Goal: Check status: Check status

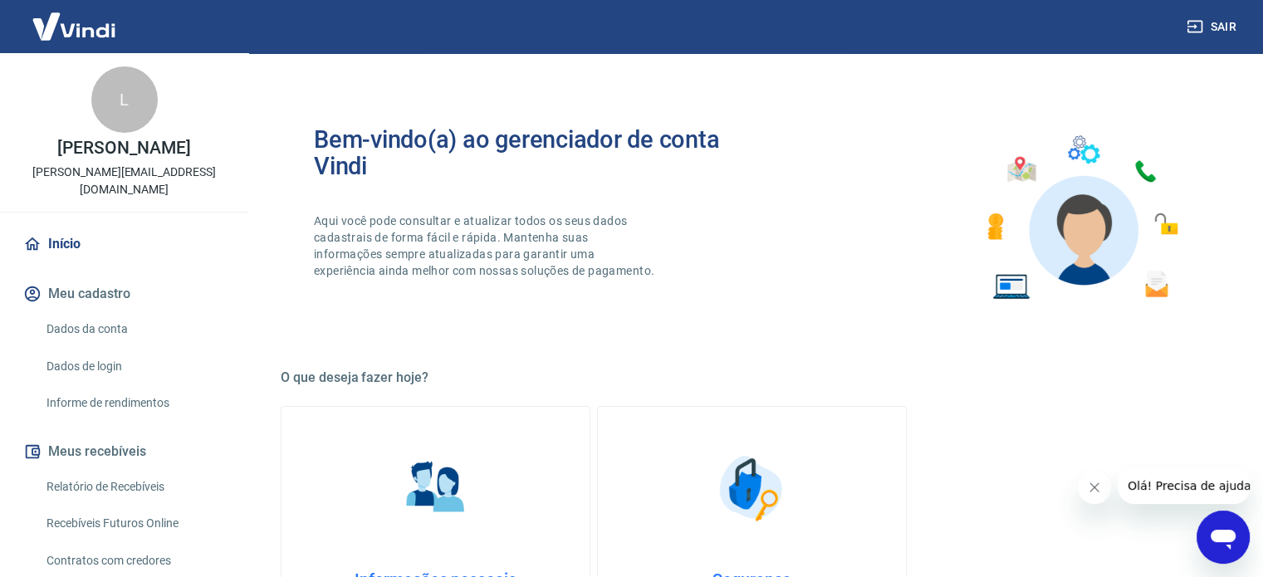
click at [120, 477] on link "Relatório de Recebíveis" at bounding box center [134, 487] width 188 height 34
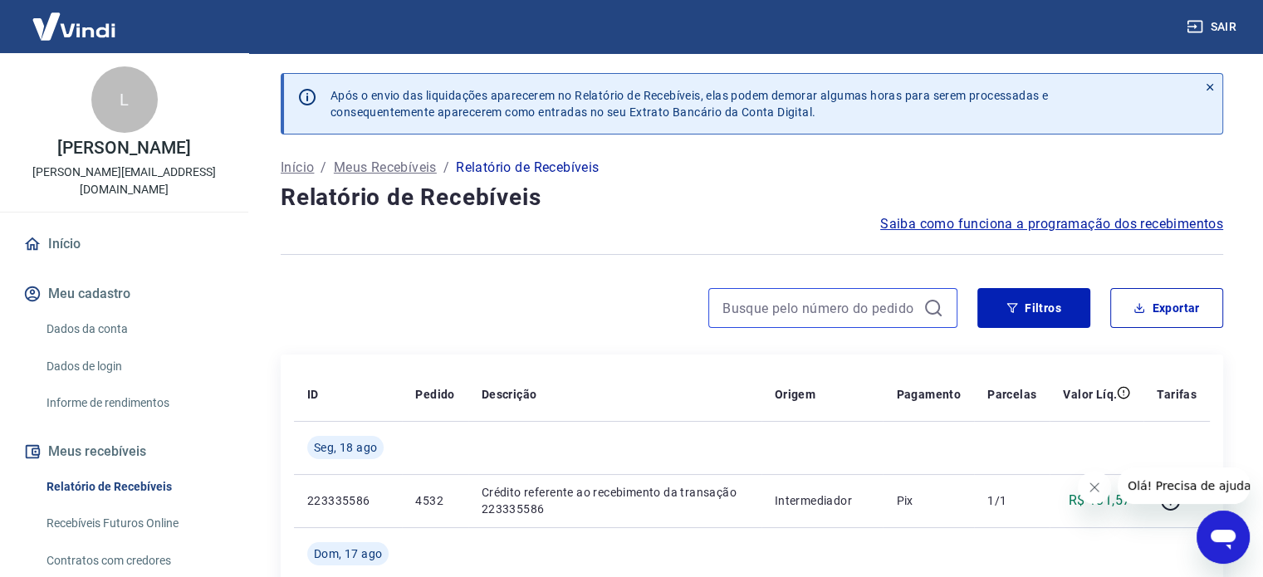
click at [830, 314] on input at bounding box center [819, 308] width 194 height 25
paste input "4406"
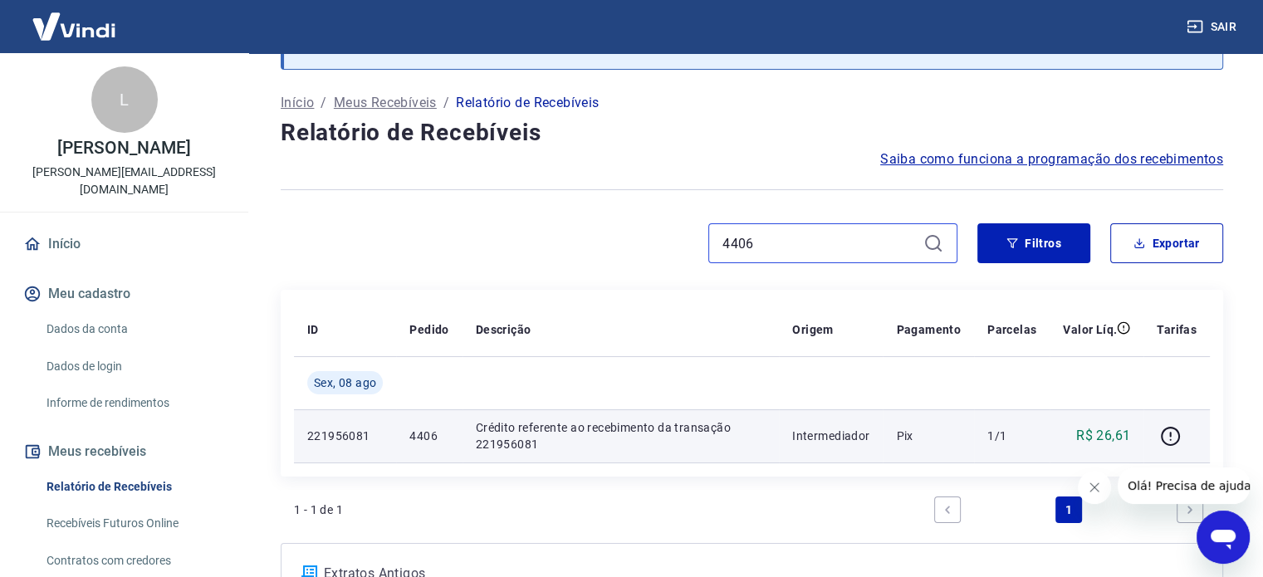
scroll to position [83, 0]
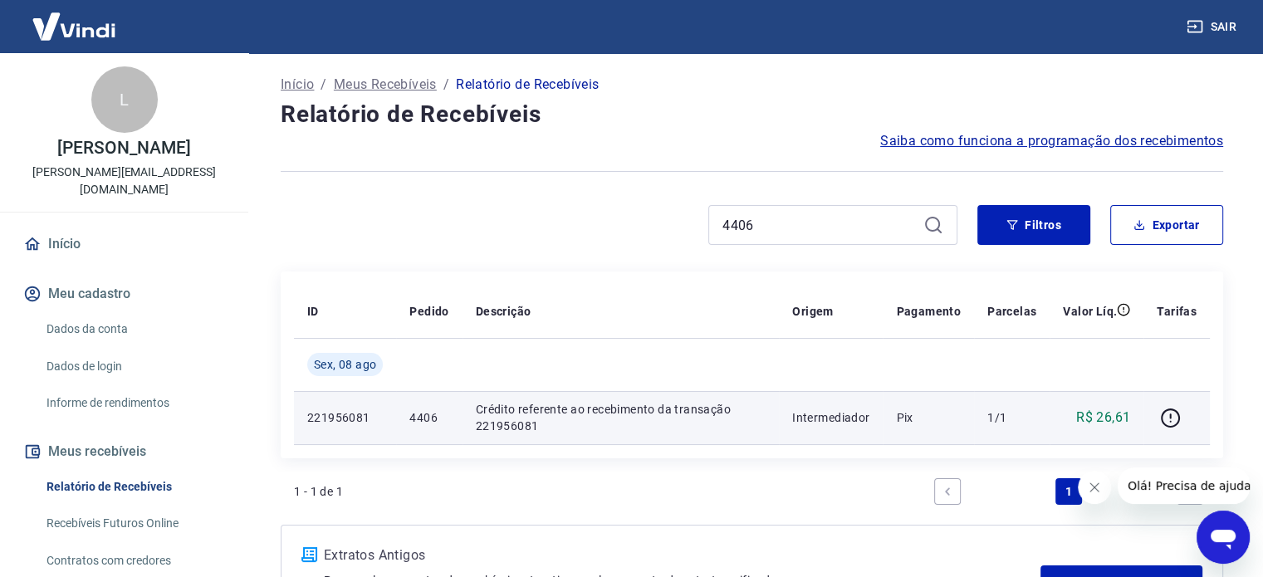
click at [946, 418] on p "Pix" at bounding box center [928, 417] width 65 height 17
click at [1167, 412] on icon "button" at bounding box center [1170, 418] width 21 height 21
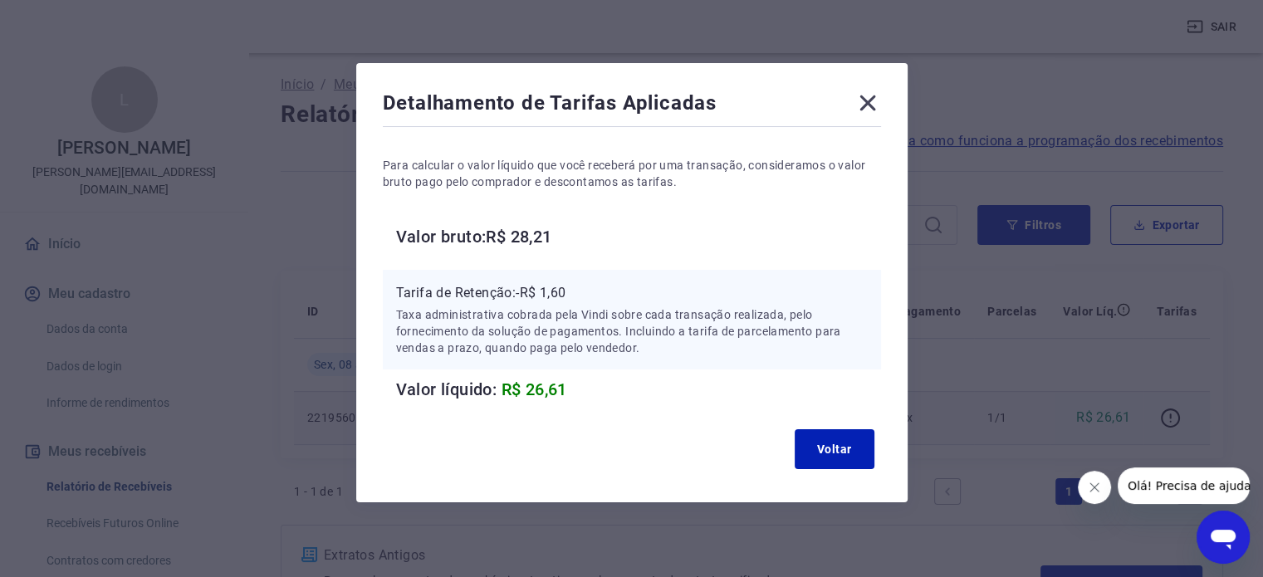
scroll to position [21, 0]
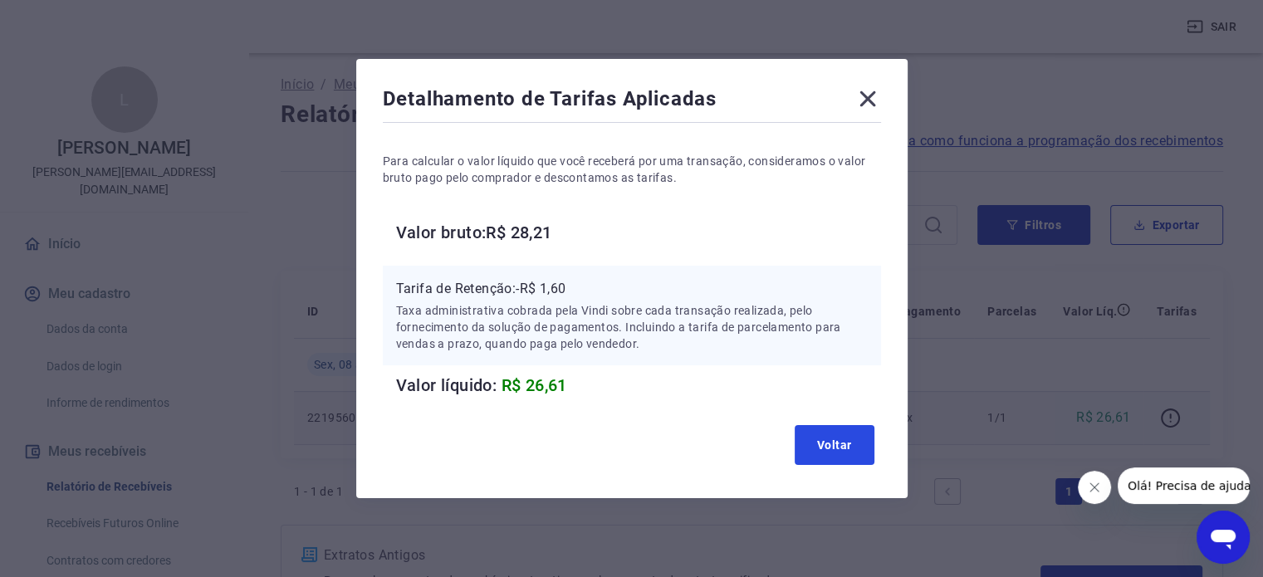
click at [820, 437] on button "Voltar" at bounding box center [835, 445] width 80 height 40
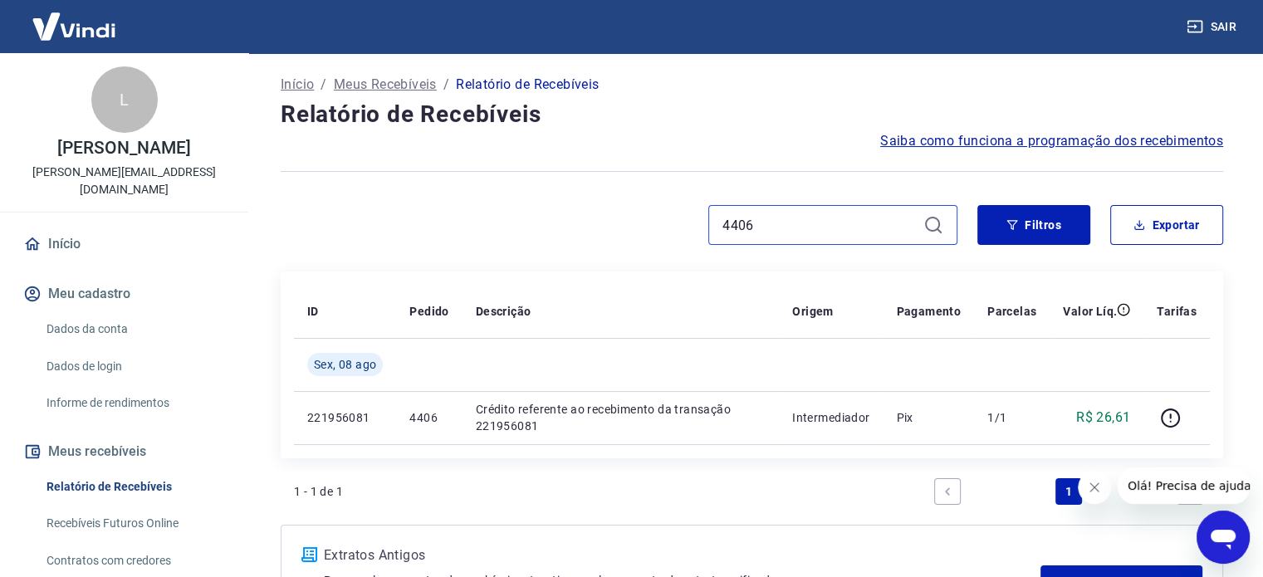
click at [766, 232] on input "4406" at bounding box center [819, 225] width 194 height 25
paste input "32"
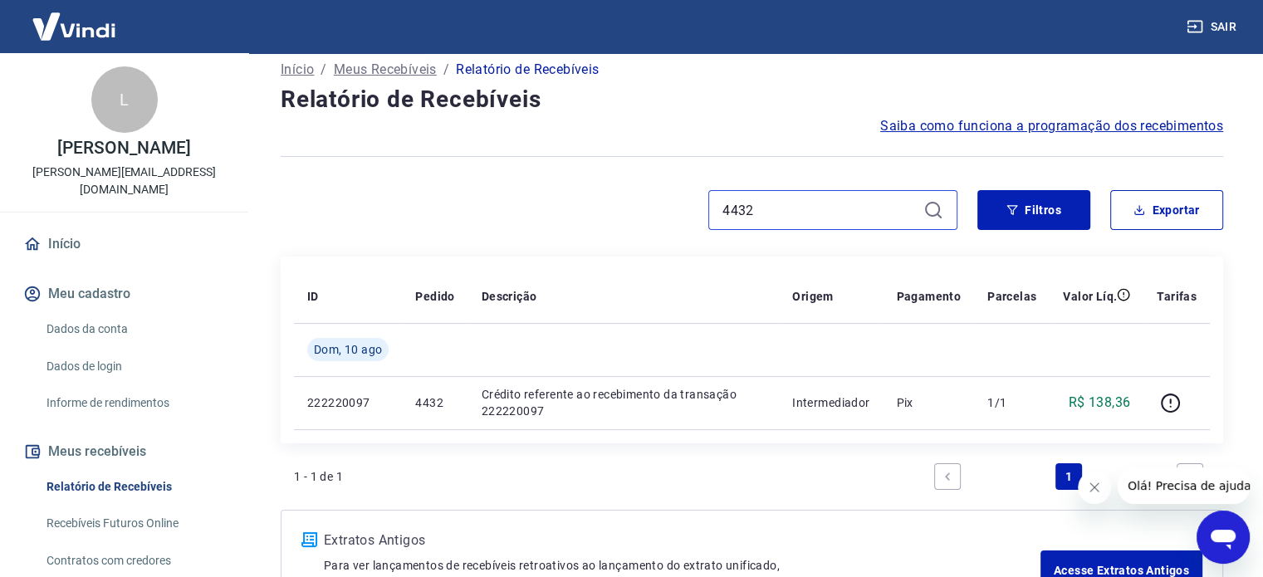
scroll to position [222, 0]
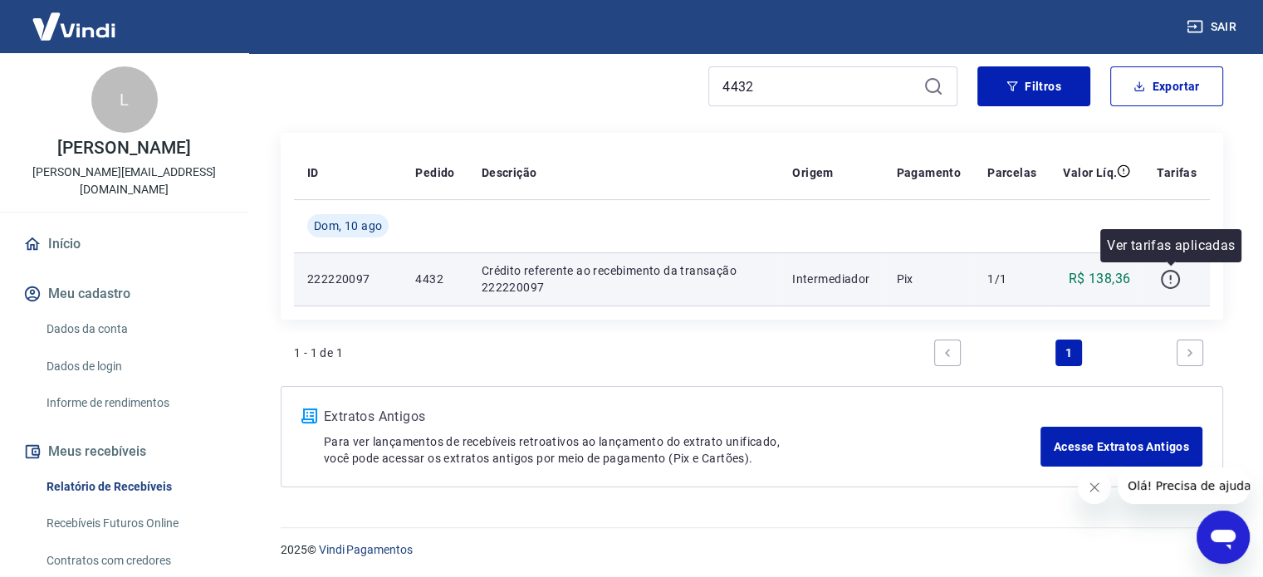
click at [1167, 279] on icon "button" at bounding box center [1170, 279] width 21 height 21
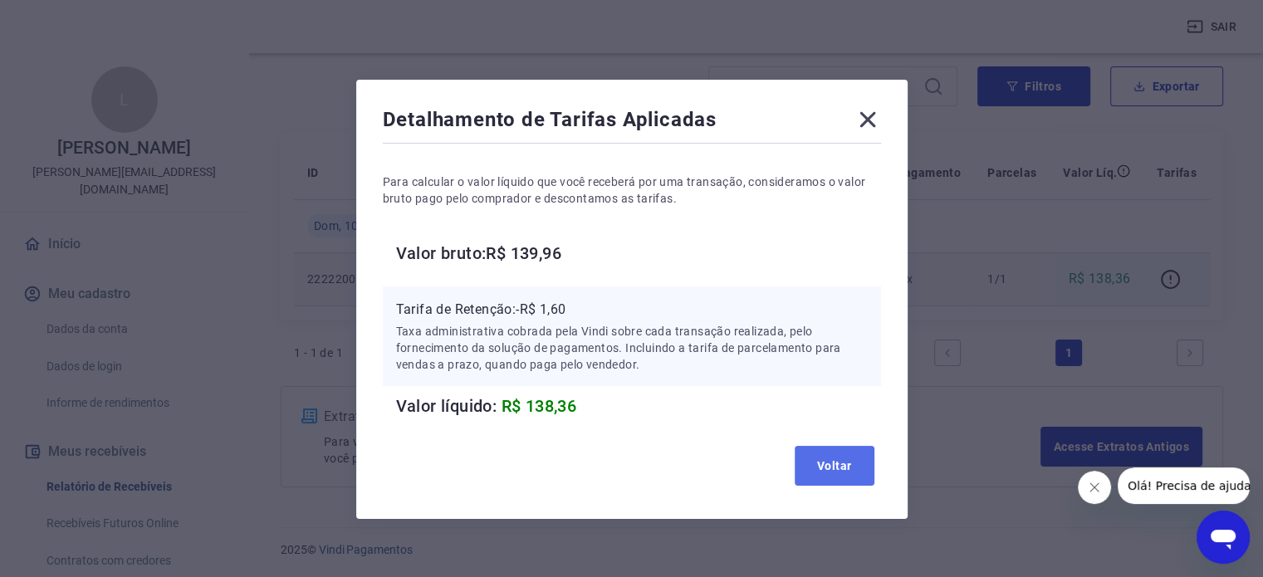
click at [839, 476] on button "Voltar" at bounding box center [835, 466] width 80 height 40
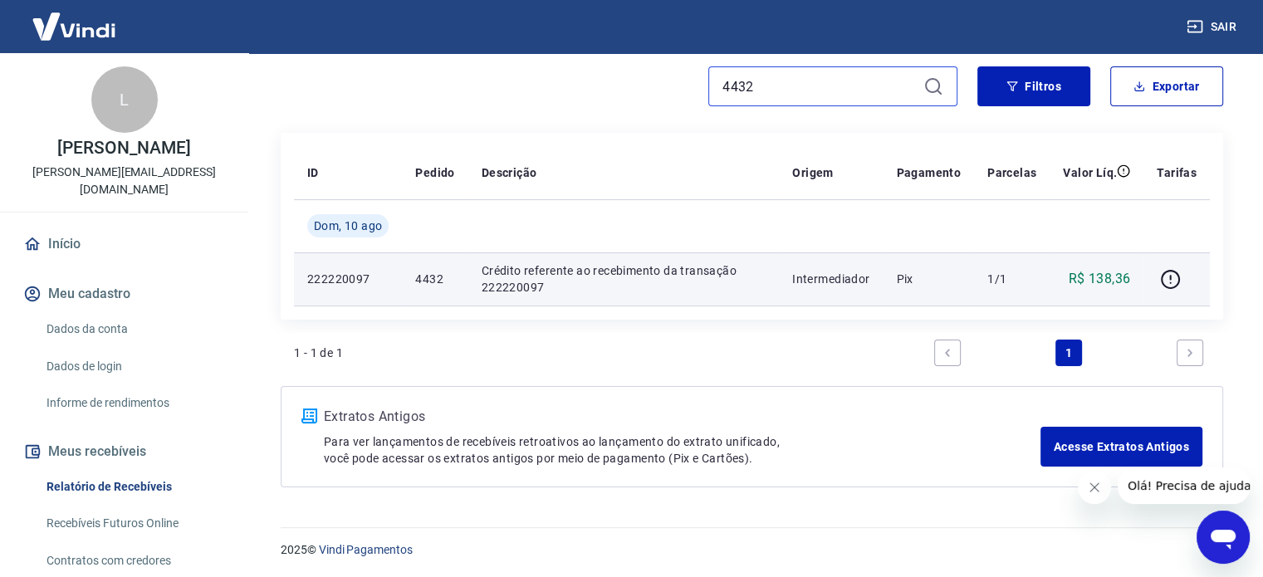
click at [810, 86] on input "4432" at bounding box center [819, 86] width 194 height 25
paste input "6"
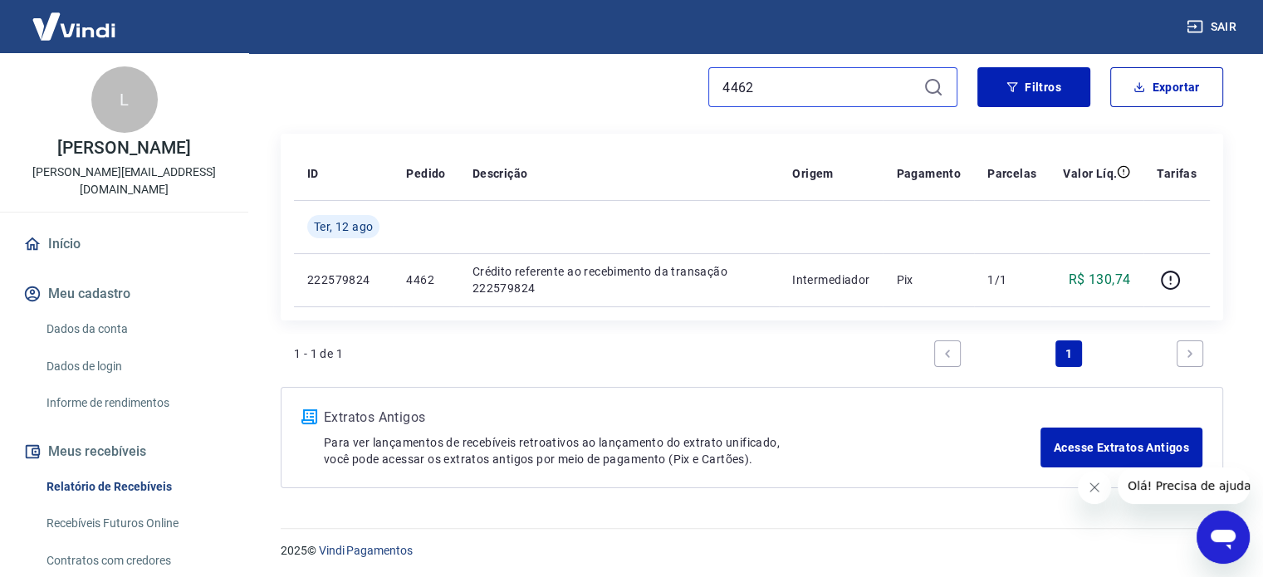
scroll to position [222, 0]
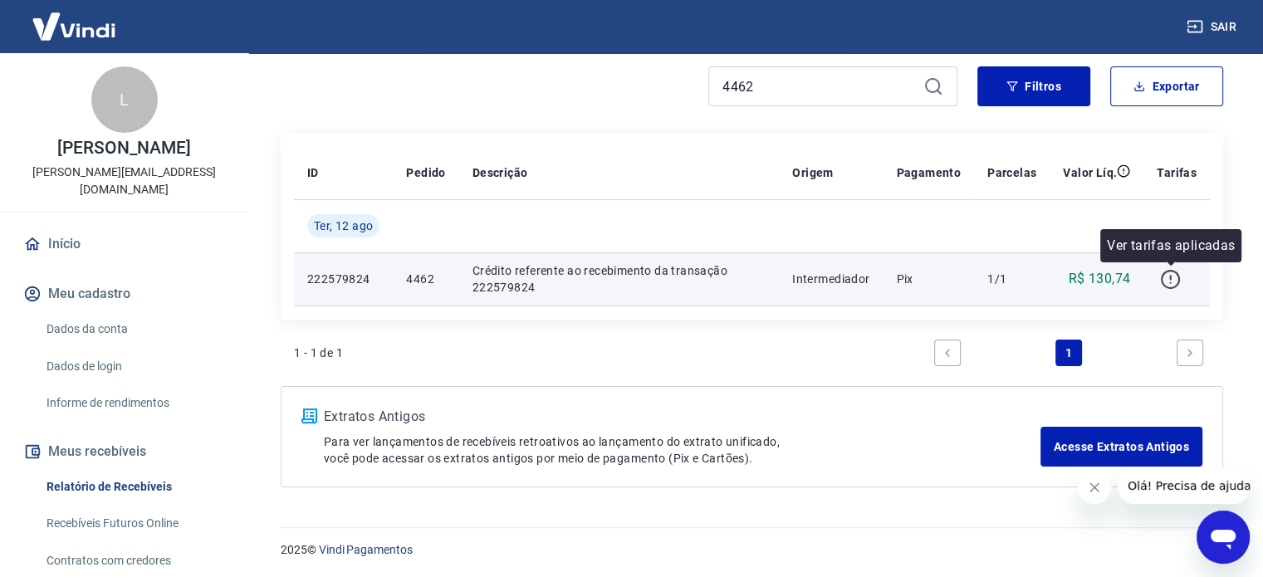
click at [1171, 281] on icon "button" at bounding box center [1170, 282] width 2 height 2
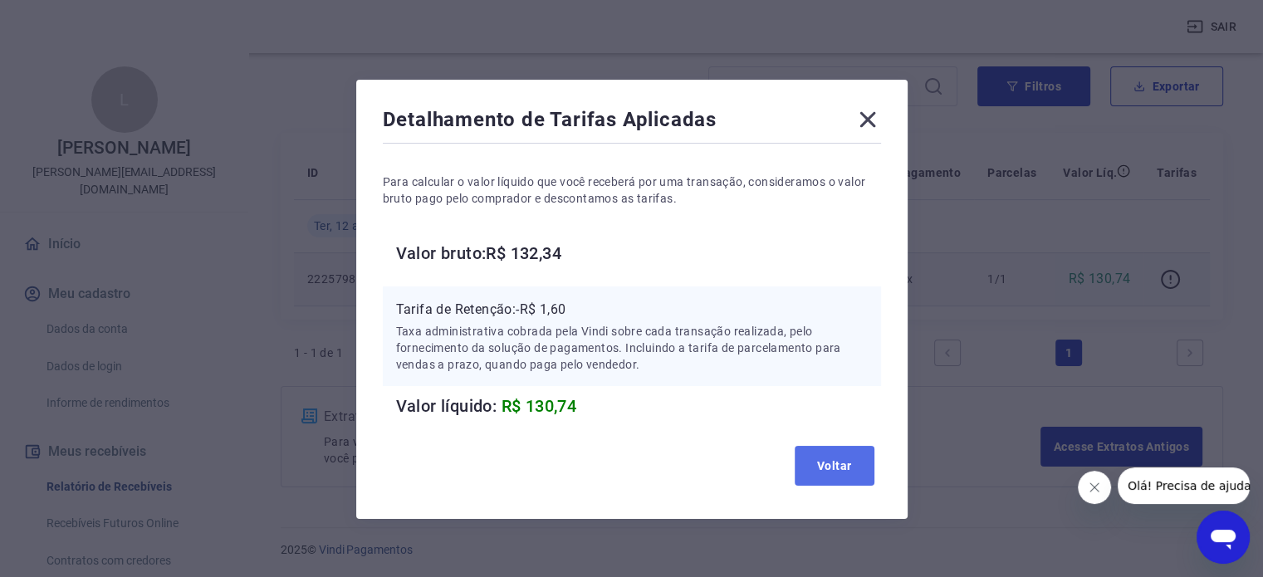
click at [850, 461] on button "Voltar" at bounding box center [835, 466] width 80 height 40
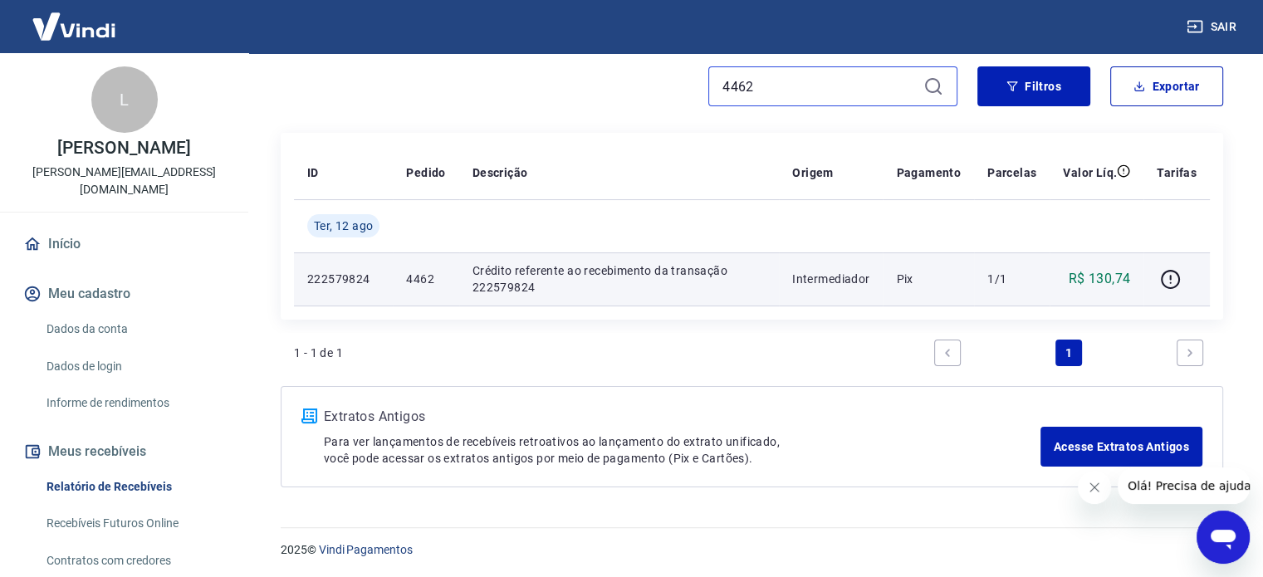
click at [825, 77] on input "4462" at bounding box center [819, 86] width 194 height 25
paste input "56"
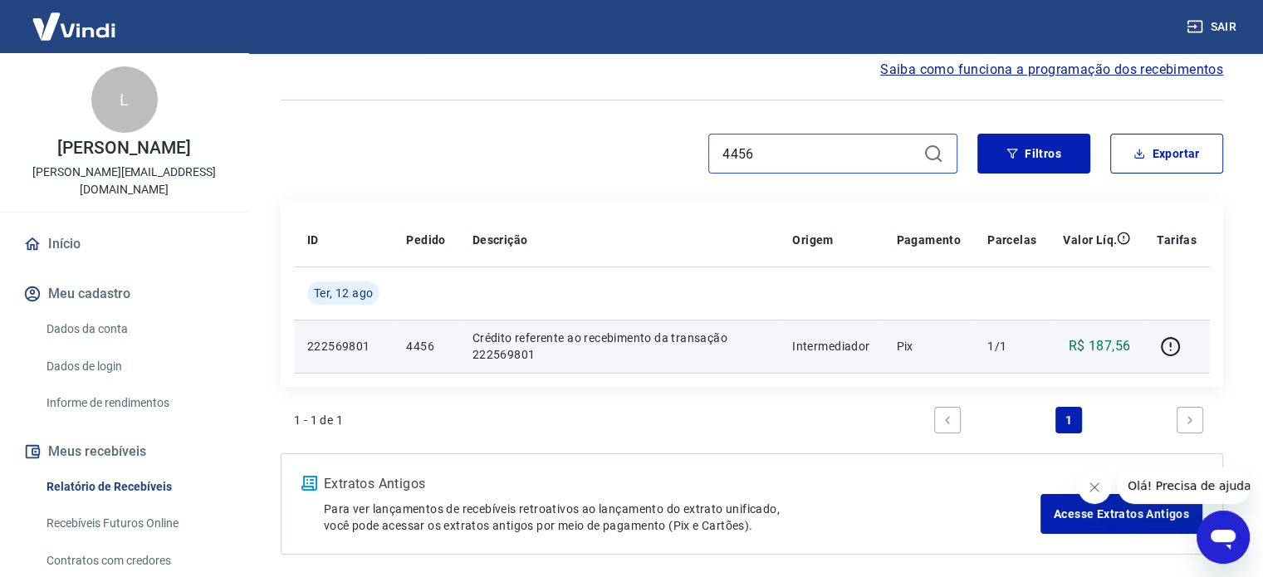
scroll to position [166, 0]
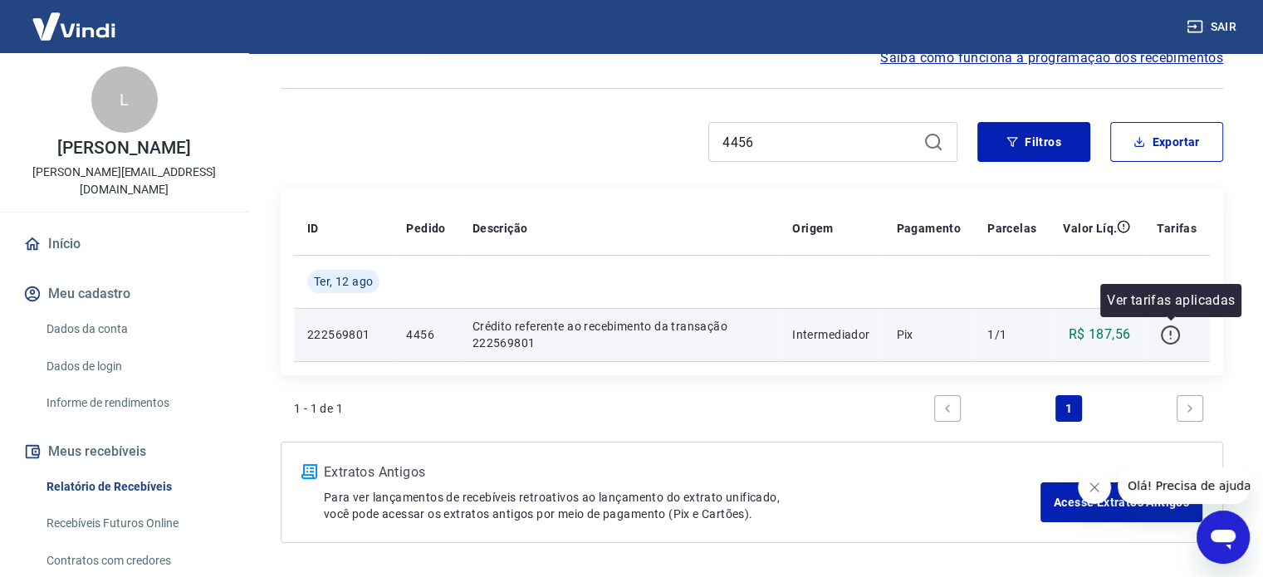
click at [1178, 331] on icon "button" at bounding box center [1170, 335] width 19 height 19
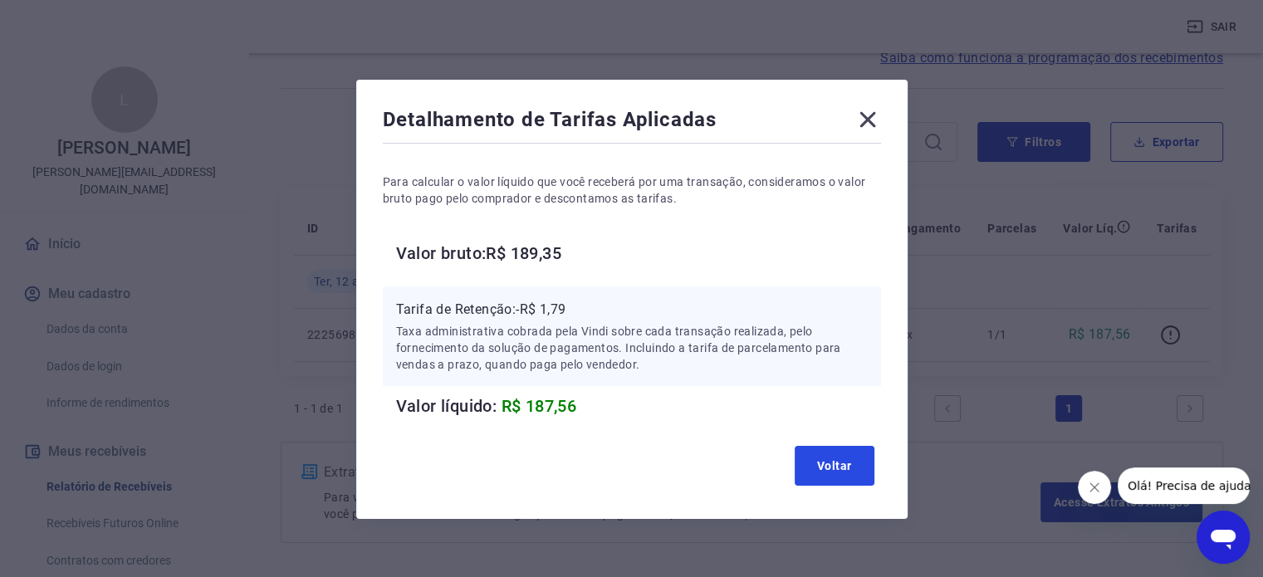
drag, startPoint x: 815, startPoint y: 458, endPoint x: 808, endPoint y: 450, distance: 11.2
click at [817, 457] on button "Voltar" at bounding box center [835, 466] width 80 height 40
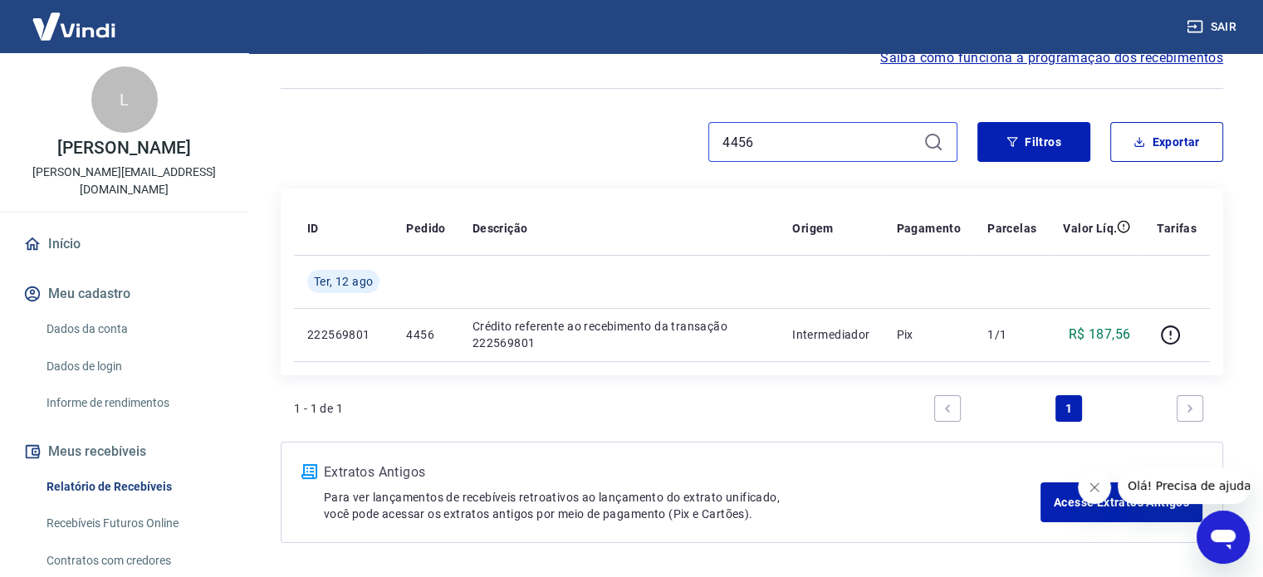
click at [772, 153] on input "4456" at bounding box center [819, 142] width 194 height 25
paste input "44"
click at [989, 147] on button "Filtros" at bounding box center [1033, 142] width 113 height 40
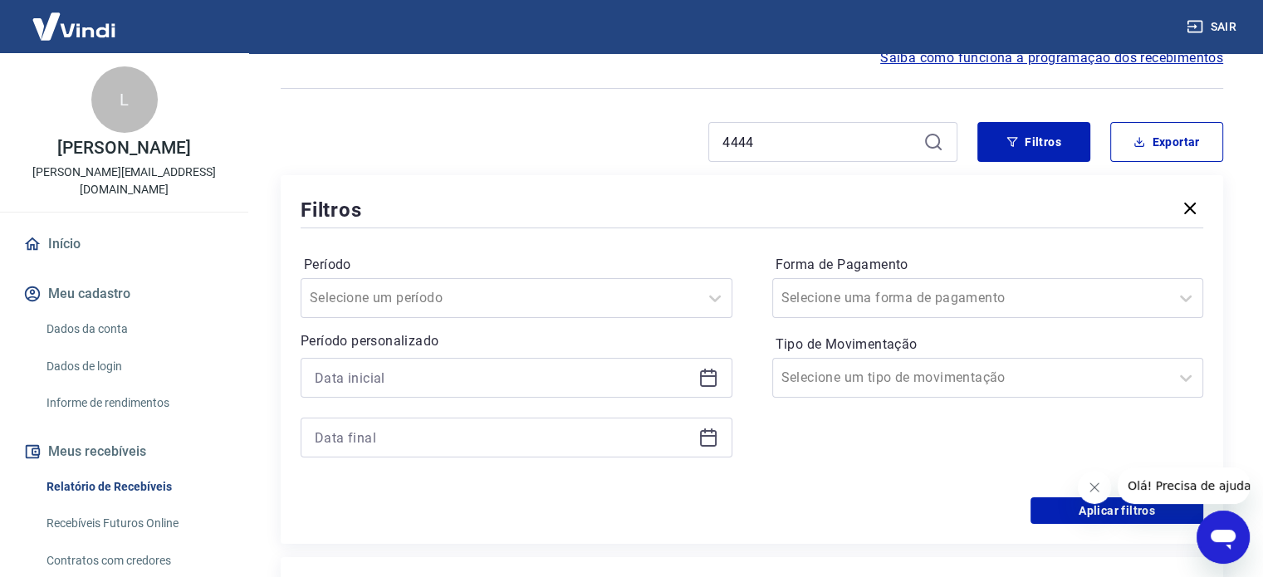
click at [942, 147] on icon at bounding box center [933, 142] width 20 height 20
click at [932, 140] on icon at bounding box center [933, 142] width 20 height 20
click at [1183, 208] on icon "button" at bounding box center [1190, 208] width 20 height 20
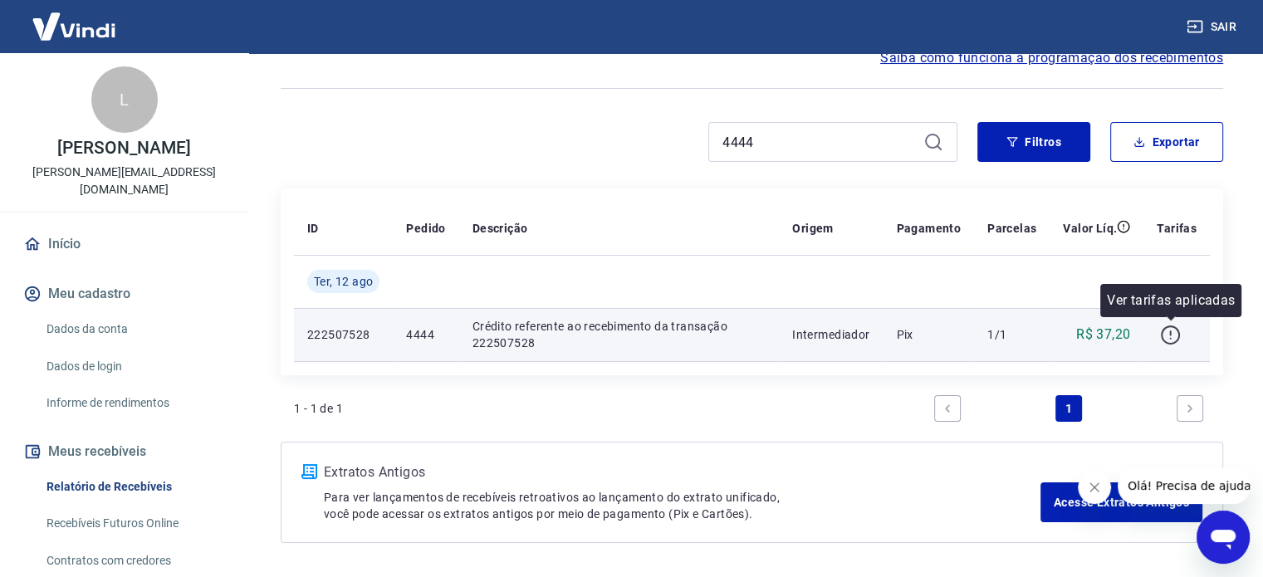
click at [1164, 334] on icon "button" at bounding box center [1170, 335] width 21 height 21
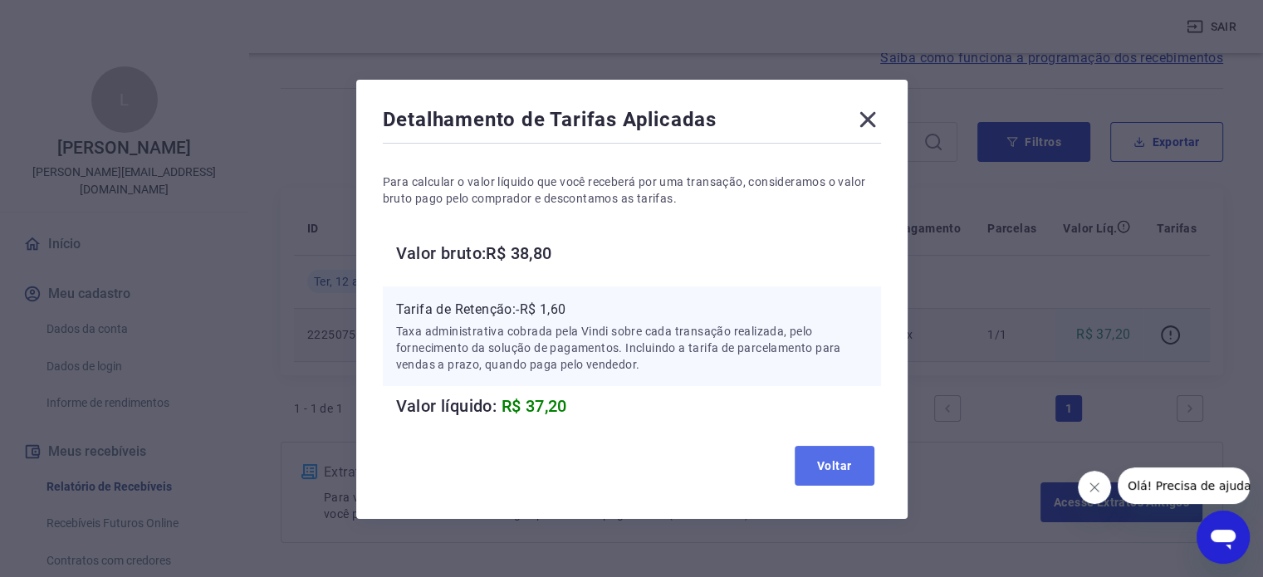
click at [832, 455] on button "Voltar" at bounding box center [835, 466] width 80 height 40
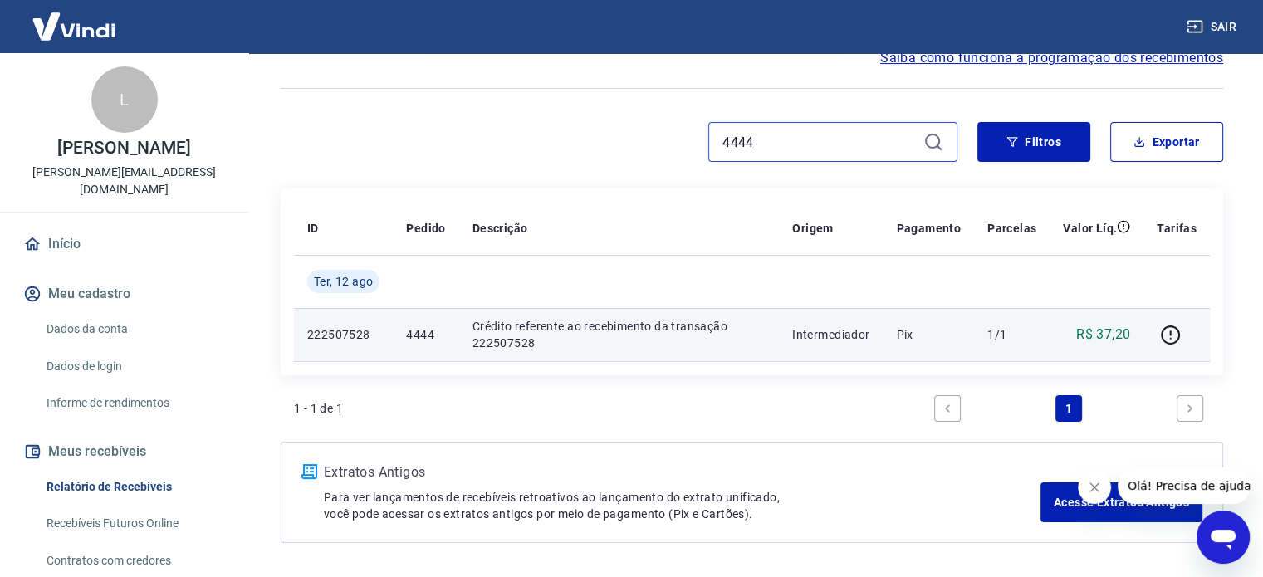
click at [863, 145] on input "4444" at bounding box center [819, 142] width 194 height 25
paste input "50"
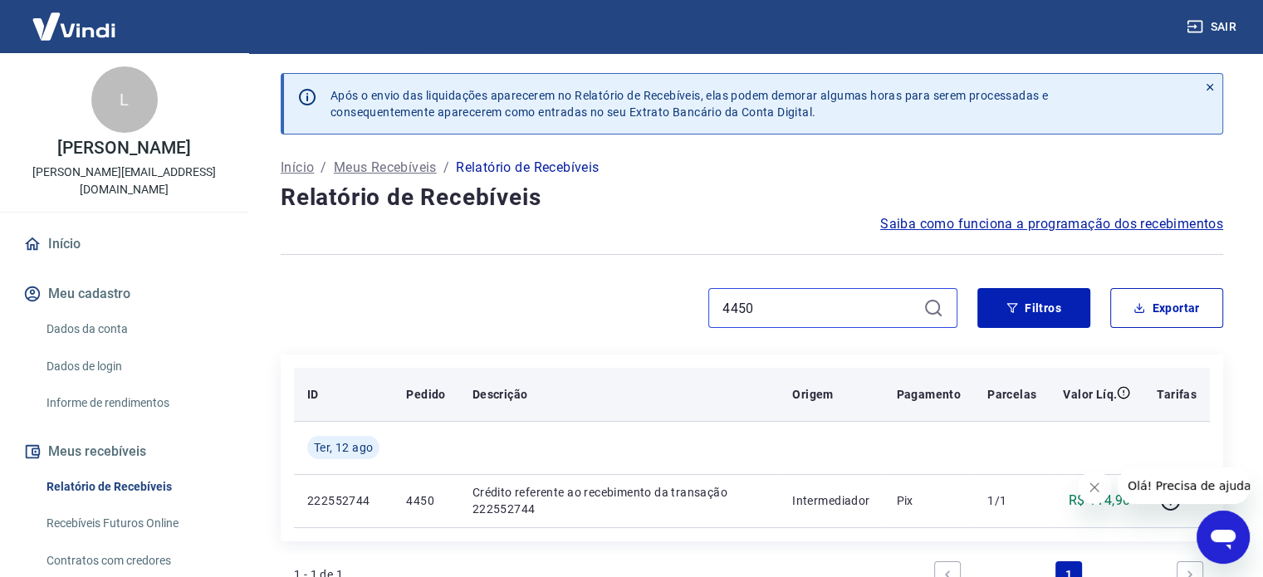
scroll to position [166, 0]
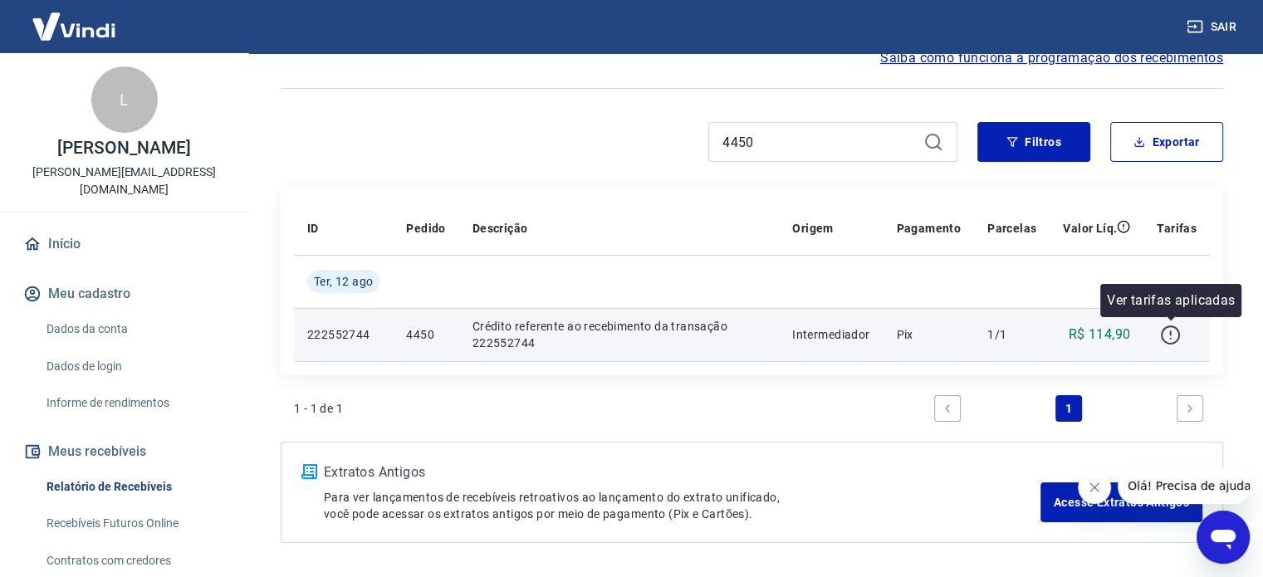
click at [1172, 342] on icon "button" at bounding box center [1170, 335] width 19 height 19
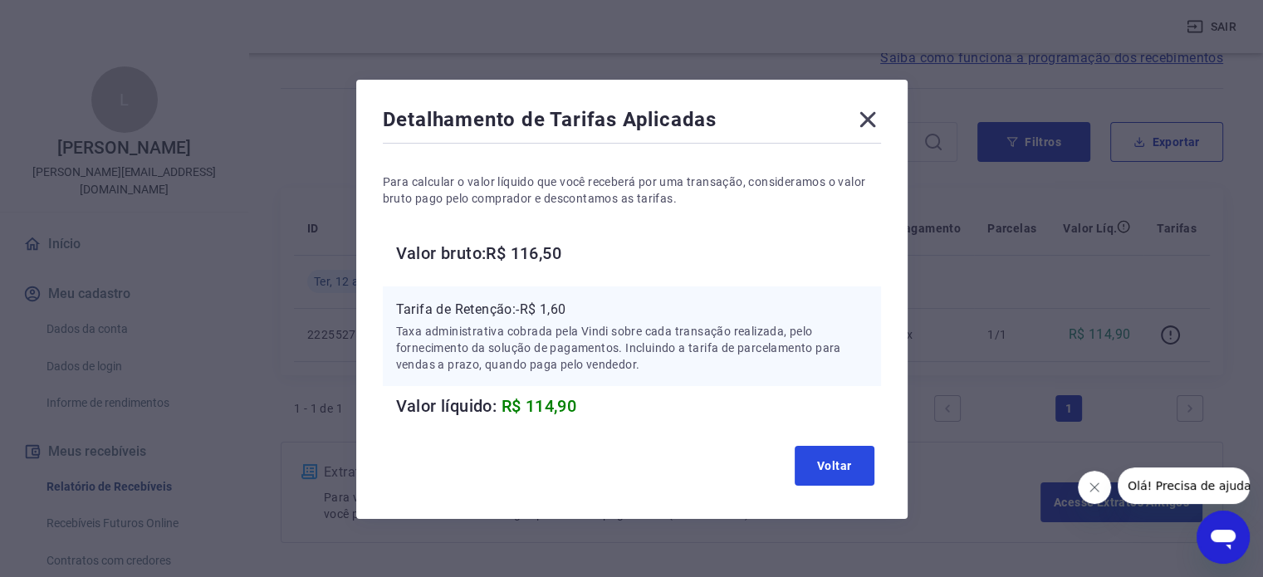
drag, startPoint x: 807, startPoint y: 469, endPoint x: 866, endPoint y: 445, distance: 63.7
click at [805, 467] on button "Voltar" at bounding box center [835, 466] width 80 height 40
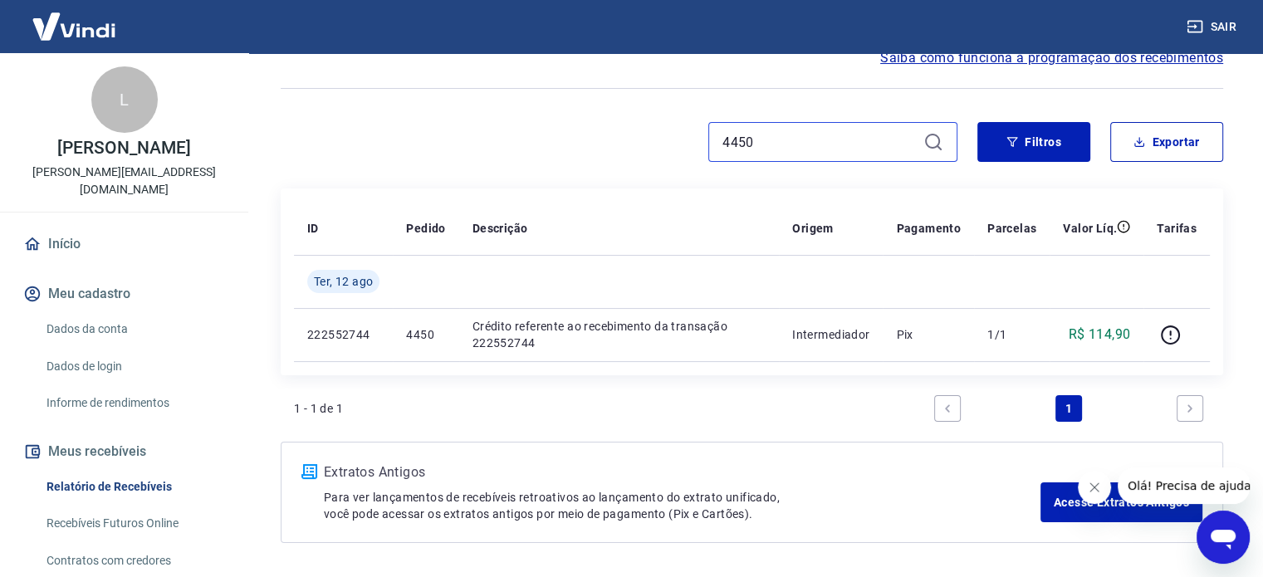
click at [805, 136] on input "4450" at bounding box center [819, 142] width 194 height 25
paste input "46"
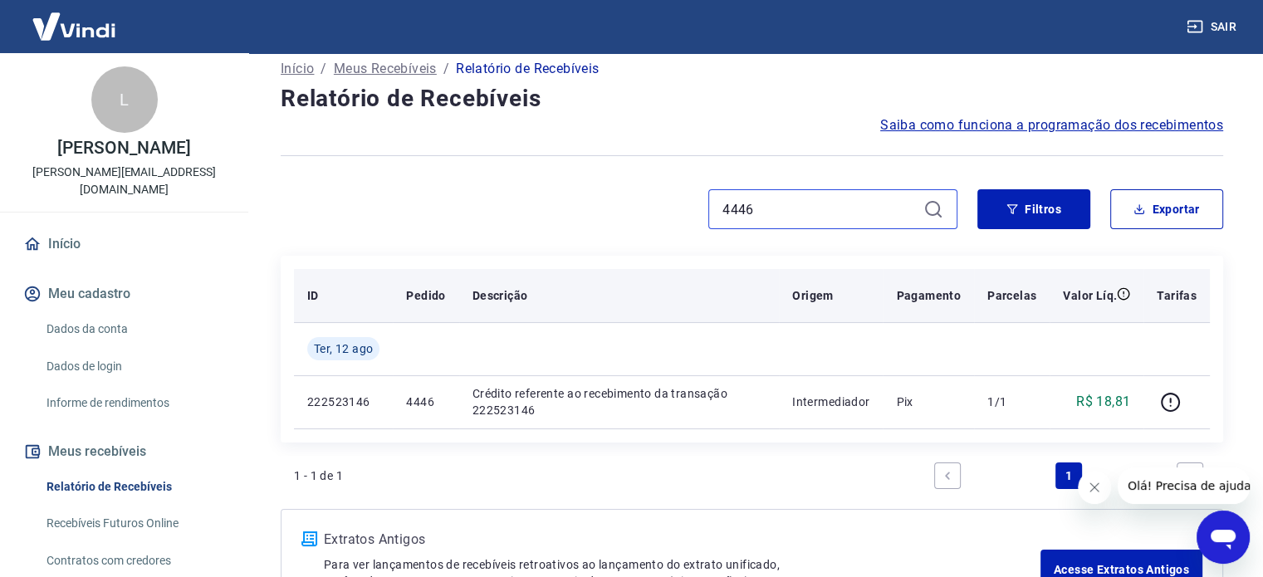
scroll to position [222, 0]
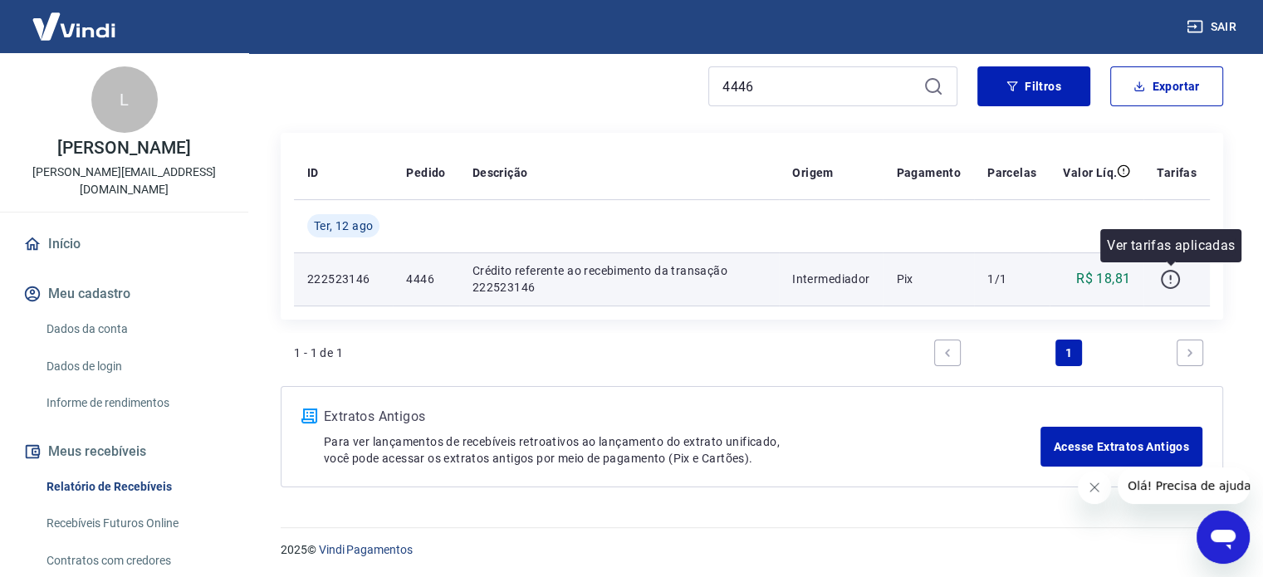
click at [1177, 266] on button "button" at bounding box center [1170, 279] width 27 height 27
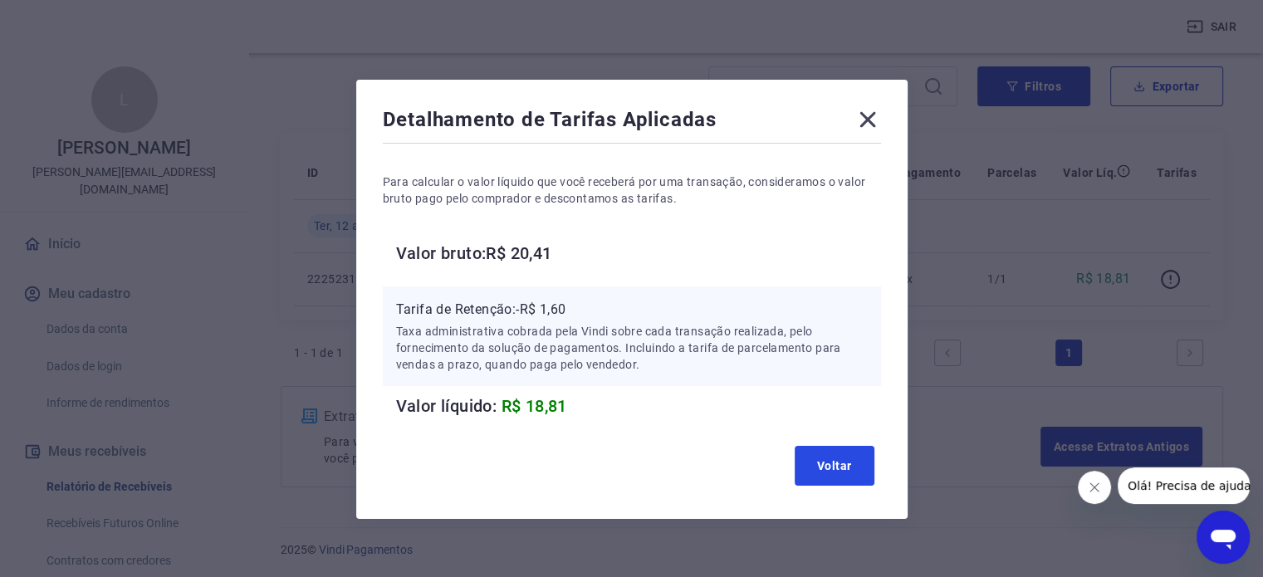
click at [847, 461] on button "Voltar" at bounding box center [835, 466] width 80 height 40
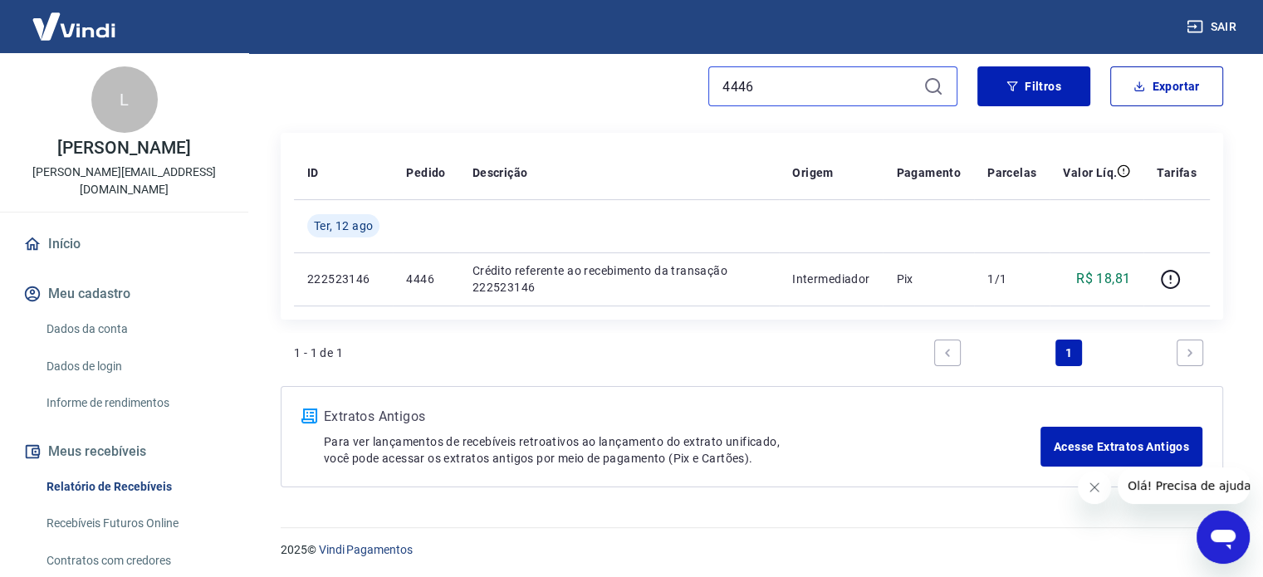
click at [762, 94] on input "4446" at bounding box center [819, 86] width 194 height 25
paste input "68"
drag, startPoint x: 762, startPoint y: 94, endPoint x: 761, endPoint y: 139, distance: 44.9
click at [763, 129] on div "Após o envio das liquidações aparecerem no Relatório de Recebíveis, elas podem …" at bounding box center [752, 169] width 982 height 676
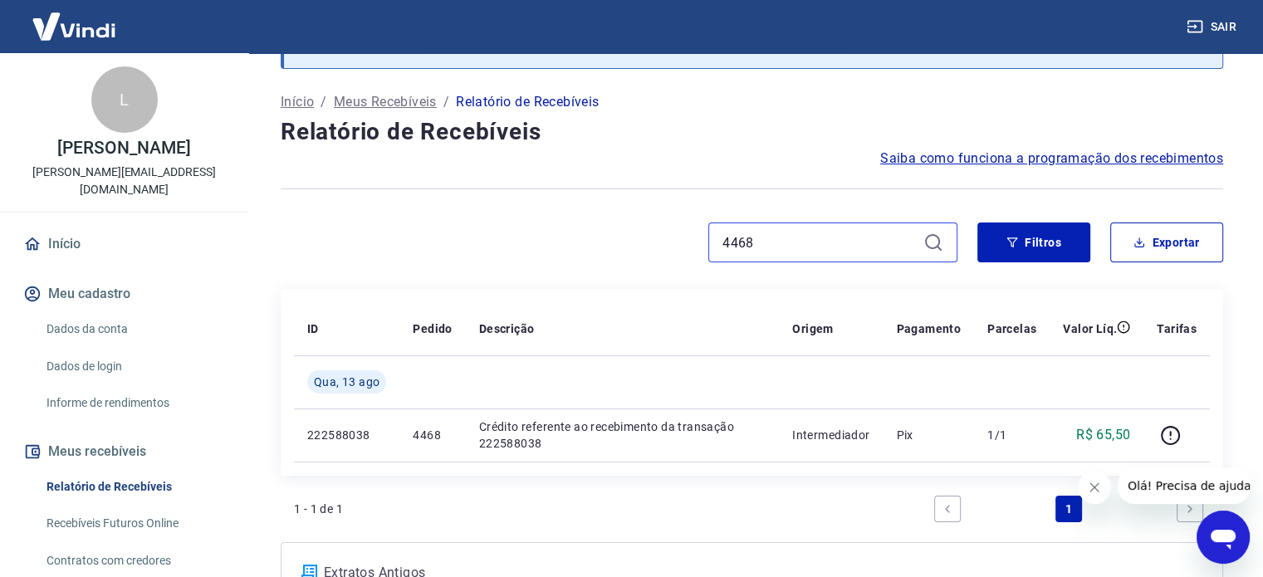
scroll to position [166, 0]
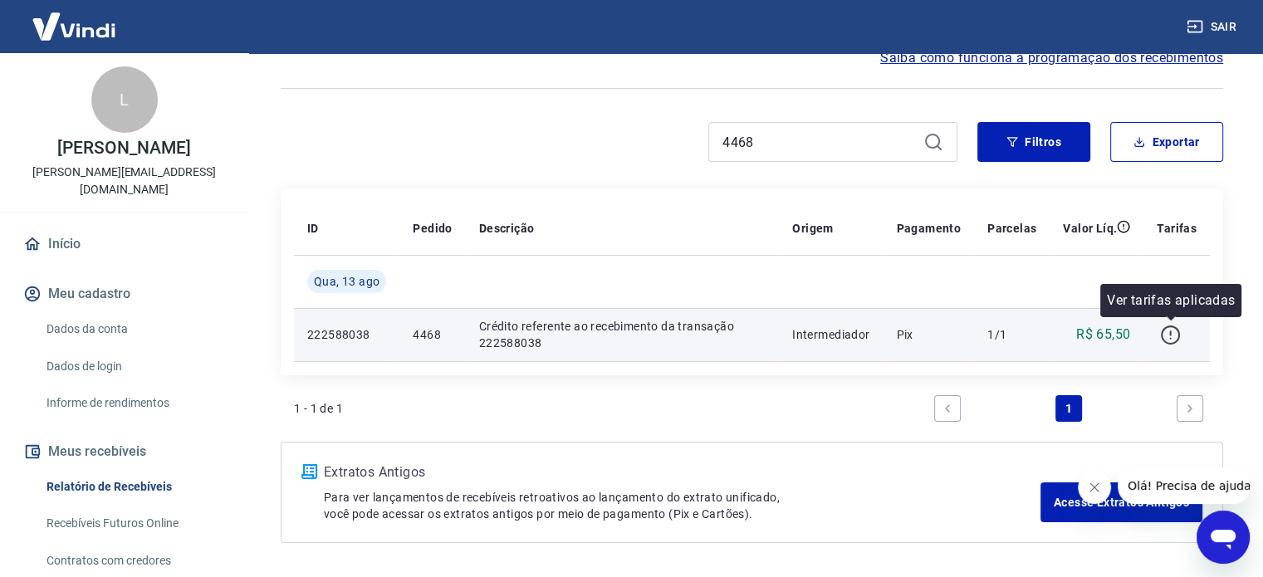
click at [1167, 329] on icon "button" at bounding box center [1170, 335] width 21 height 21
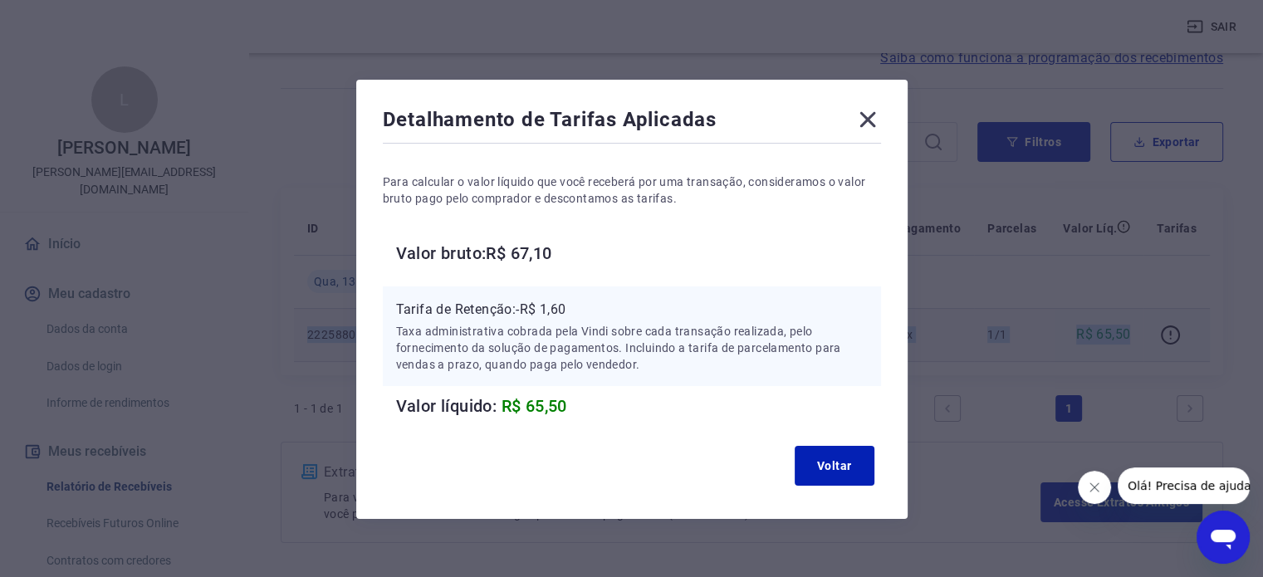
click at [981, 279] on div "Detalhamento de Tarifas Aplicadas Para calcular o valor líquido que você recebe…" at bounding box center [631, 288] width 1263 height 577
click at [824, 451] on button "Voltar" at bounding box center [835, 466] width 80 height 40
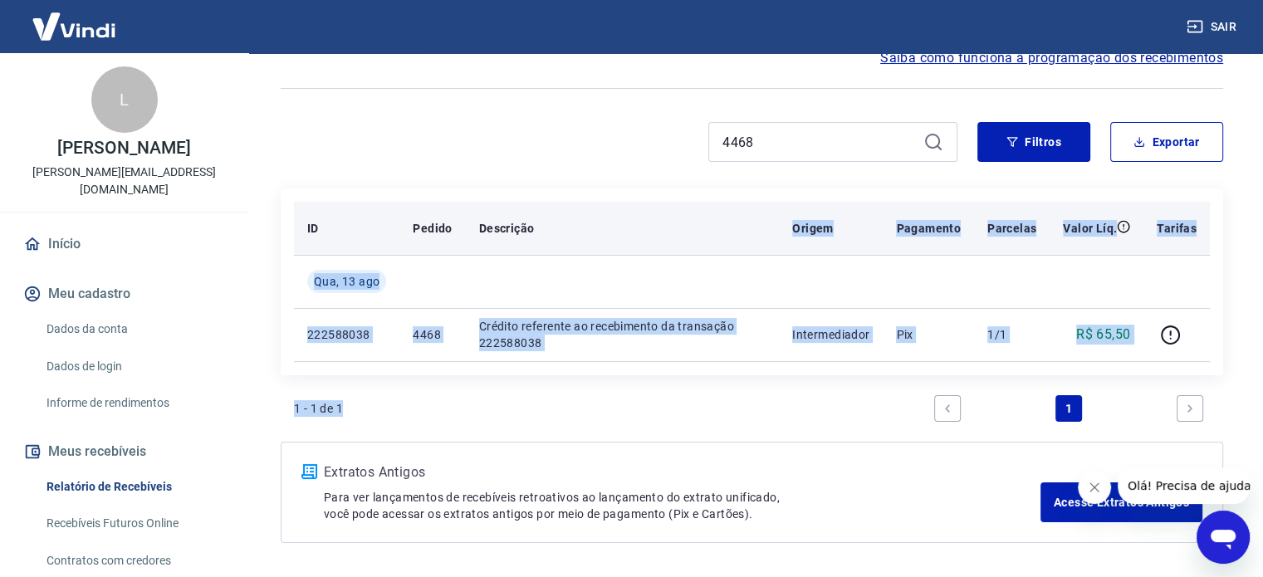
scroll to position [0, 0]
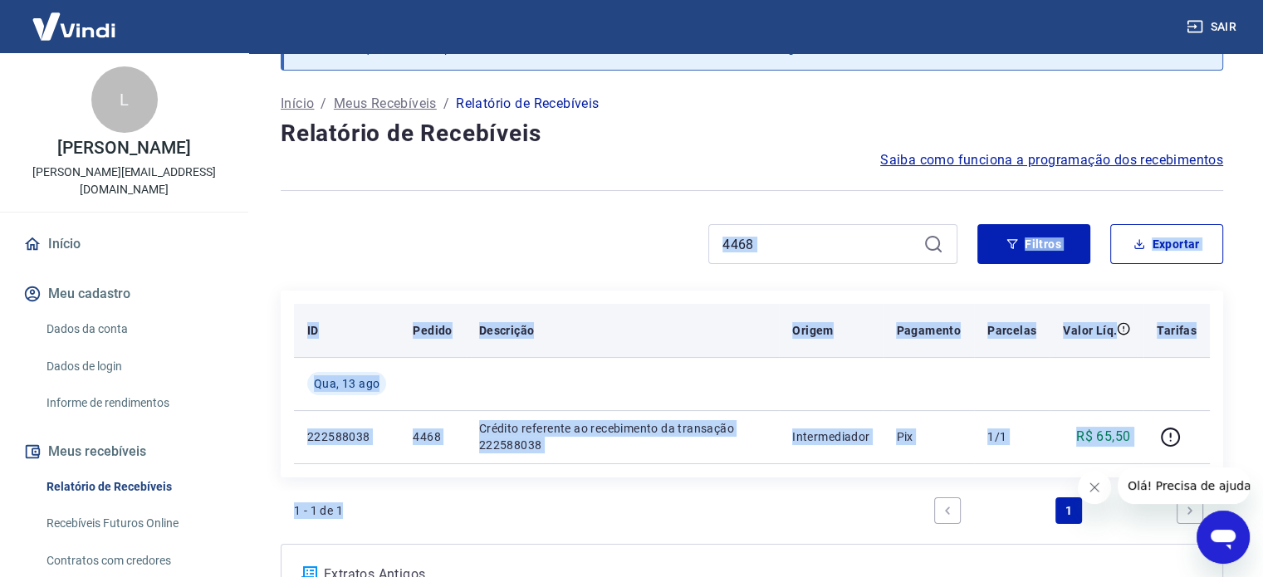
drag, startPoint x: 614, startPoint y: 236, endPoint x: 546, endPoint y: 214, distance: 72.2
click at [546, 214] on div "Após o envio das liquidações aparecerem no Relatório de Recebíveis, elas podem …" at bounding box center [752, 328] width 982 height 676
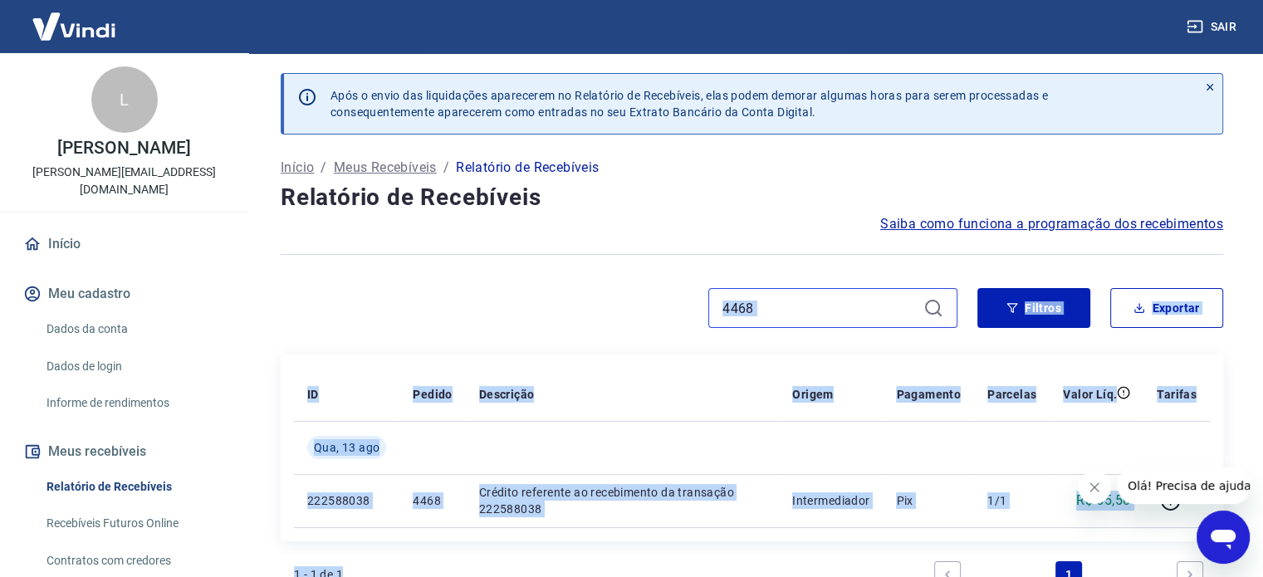
click at [842, 316] on input "4468" at bounding box center [819, 308] width 194 height 25
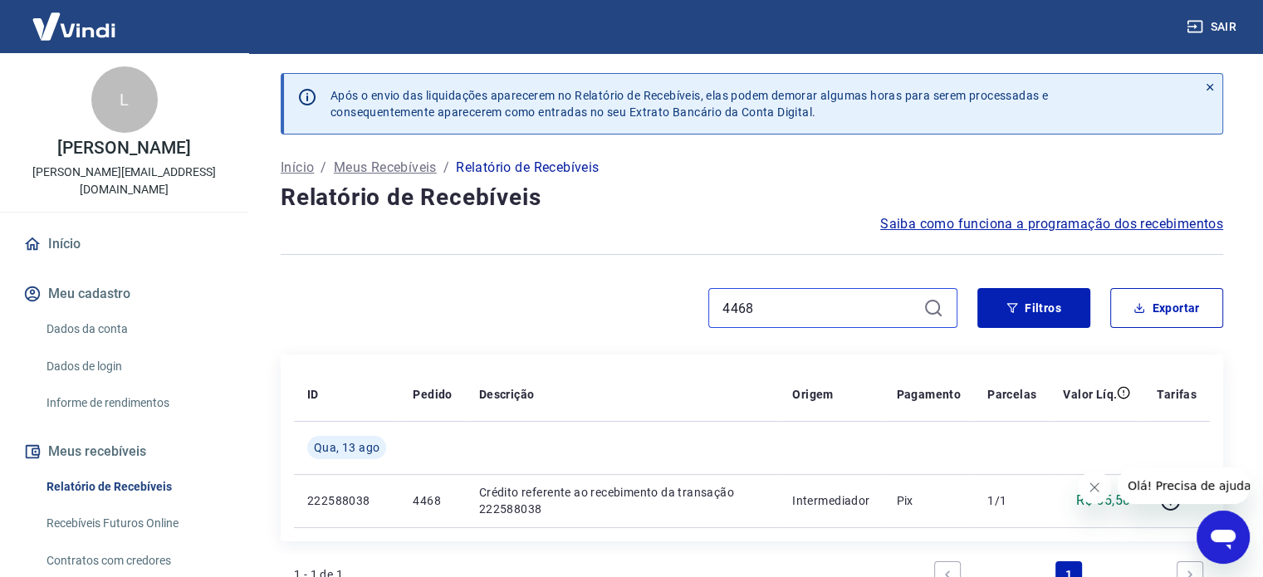
click at [842, 316] on input "4468" at bounding box center [819, 308] width 194 height 25
paste input "36"
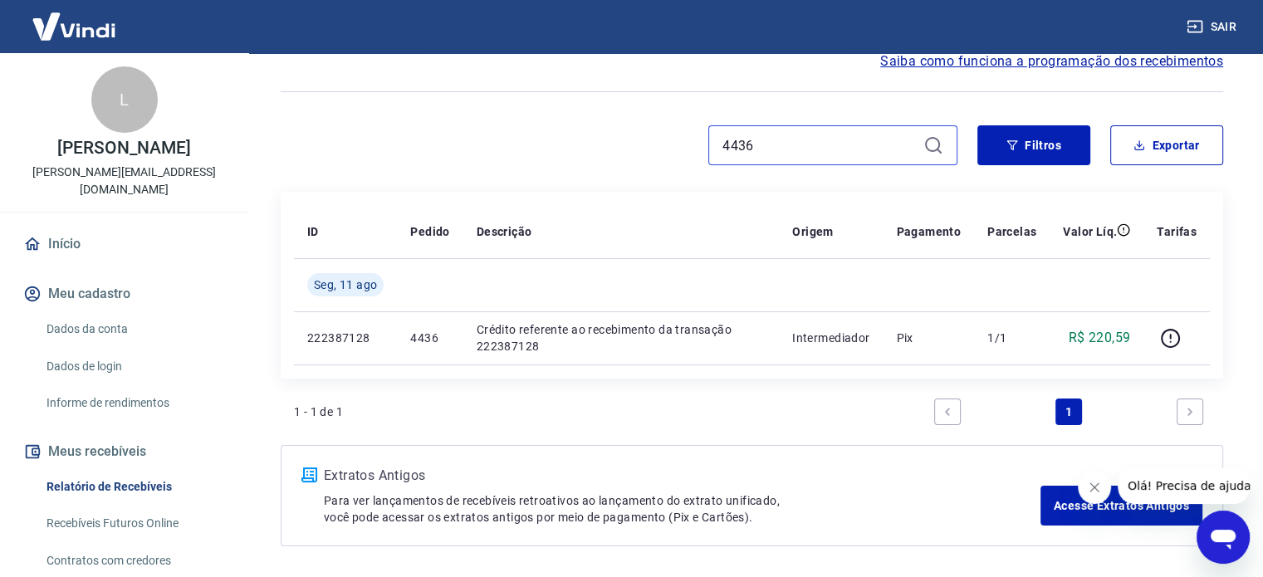
scroll to position [166, 0]
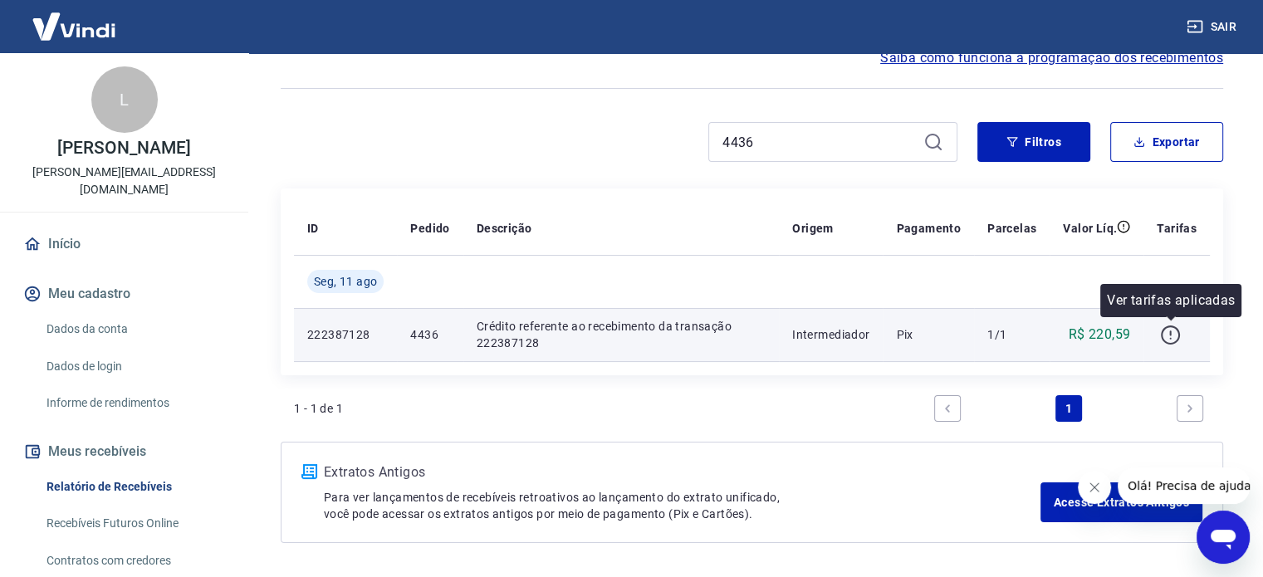
click at [1163, 337] on icon "button" at bounding box center [1170, 335] width 19 height 19
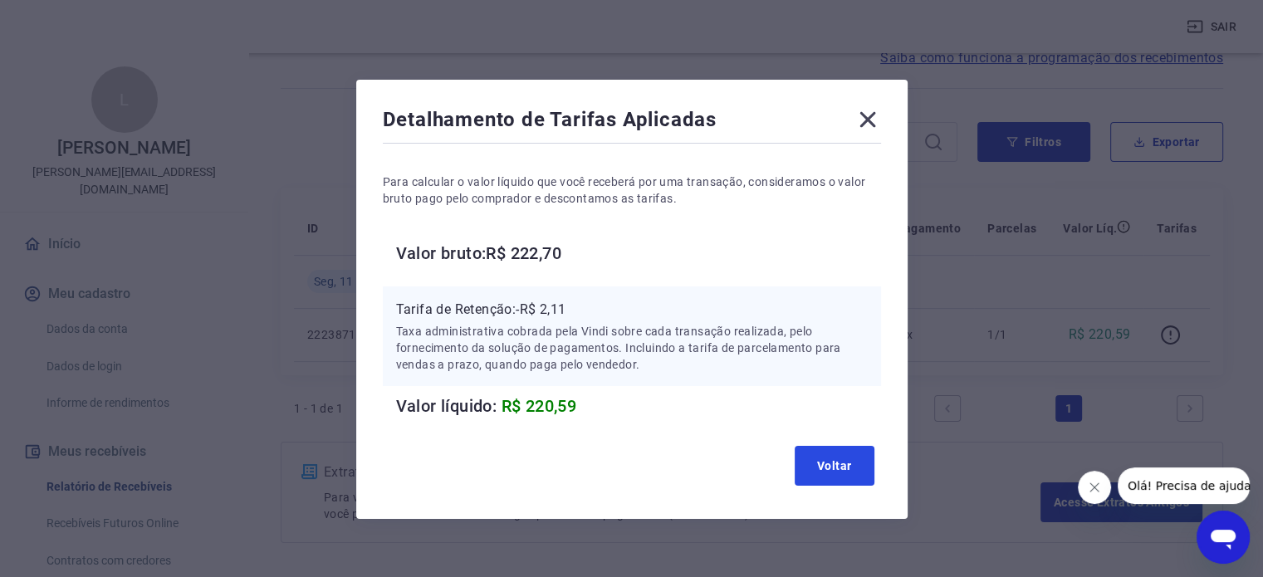
drag, startPoint x: 856, startPoint y: 467, endPoint x: 843, endPoint y: 461, distance: 14.5
click at [850, 467] on button "Voltar" at bounding box center [835, 466] width 80 height 40
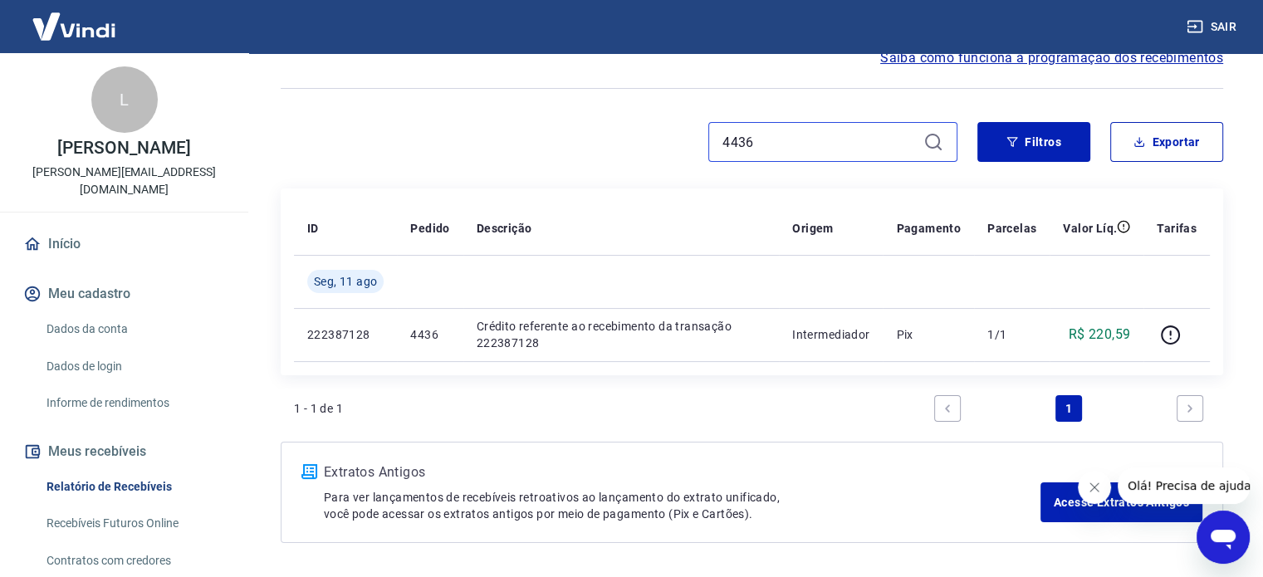
click at [777, 152] on input "4436" at bounding box center [819, 142] width 194 height 25
paste input "48"
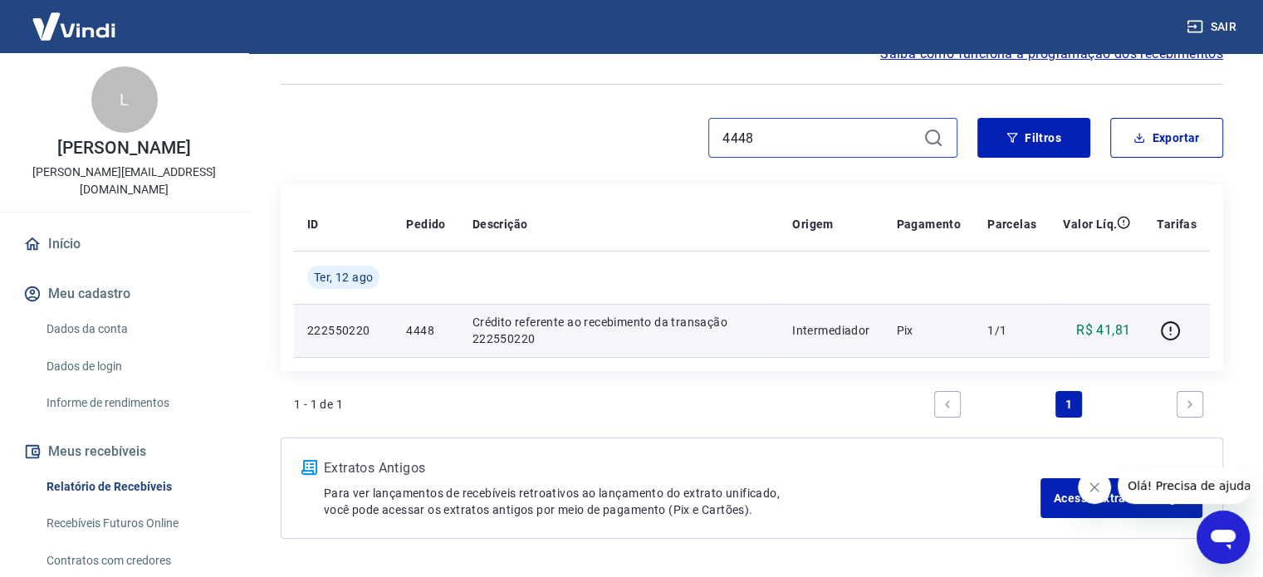
scroll to position [222, 0]
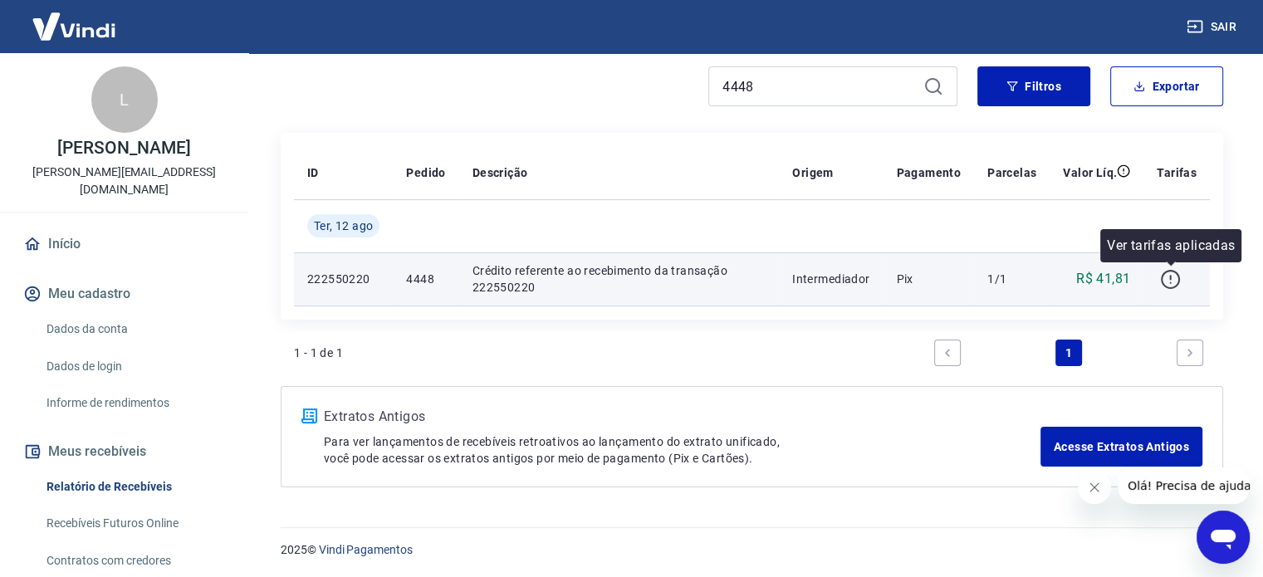
click at [1163, 281] on icon "button" at bounding box center [1170, 279] width 19 height 19
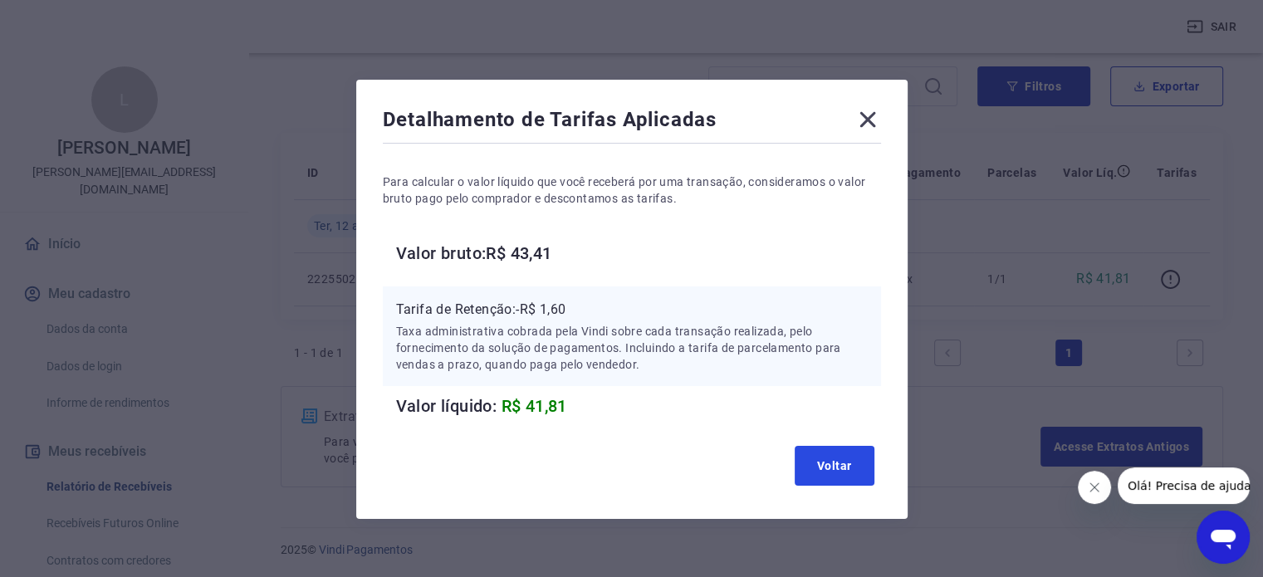
click at [836, 457] on button "Voltar" at bounding box center [835, 466] width 80 height 40
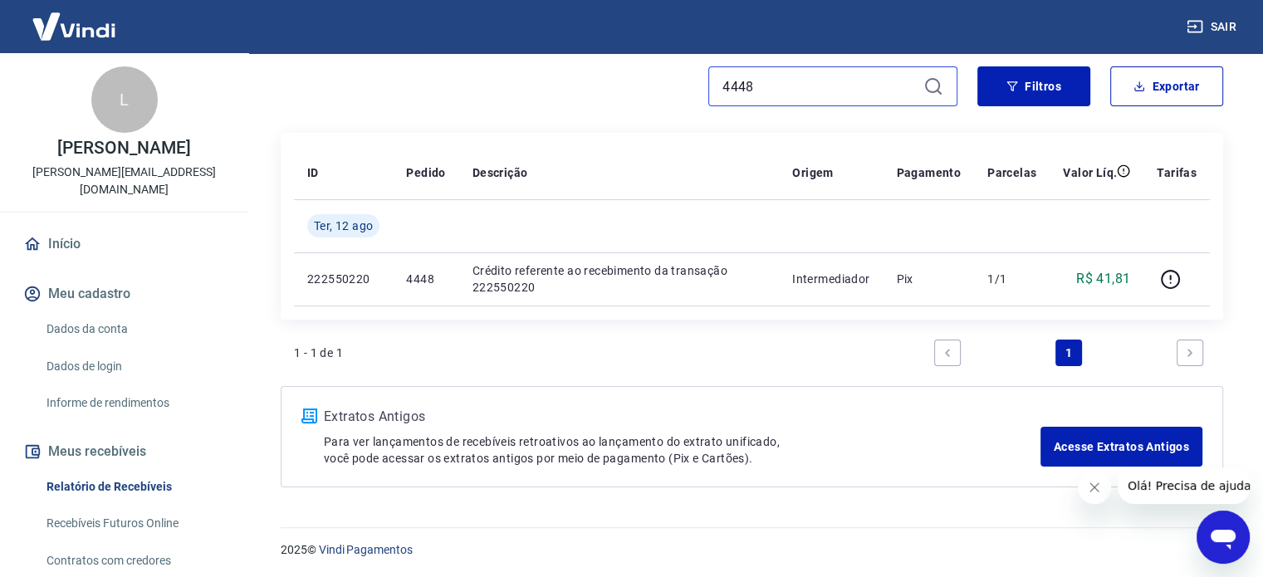
click at [862, 76] on input "4448" at bounding box center [819, 86] width 194 height 25
paste input "84"
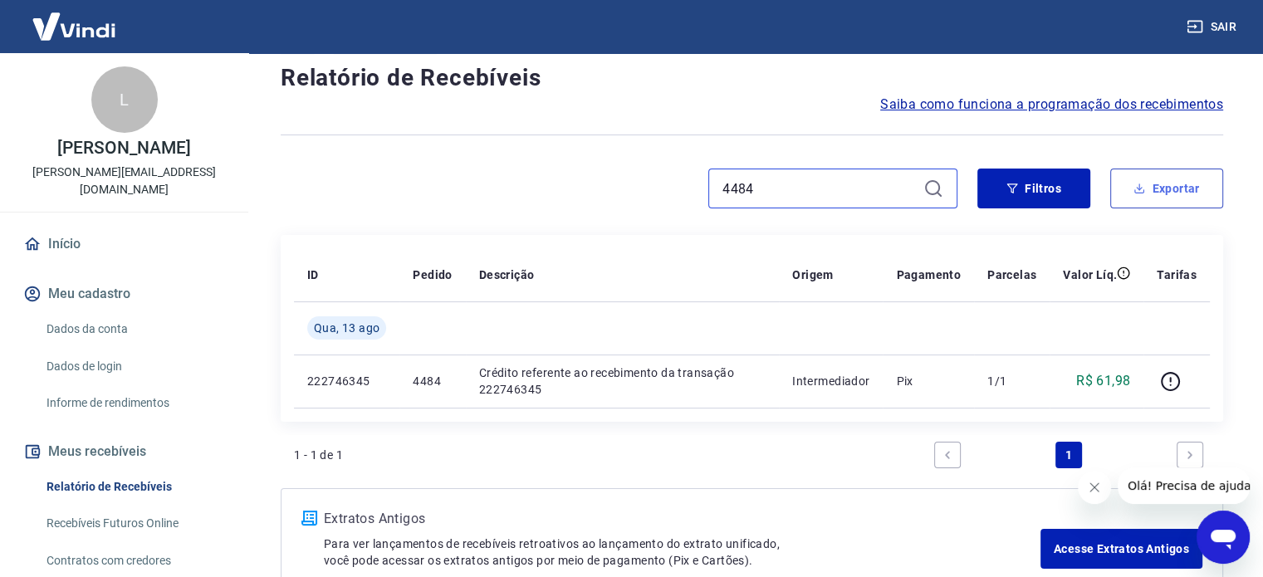
scroll to position [222, 0]
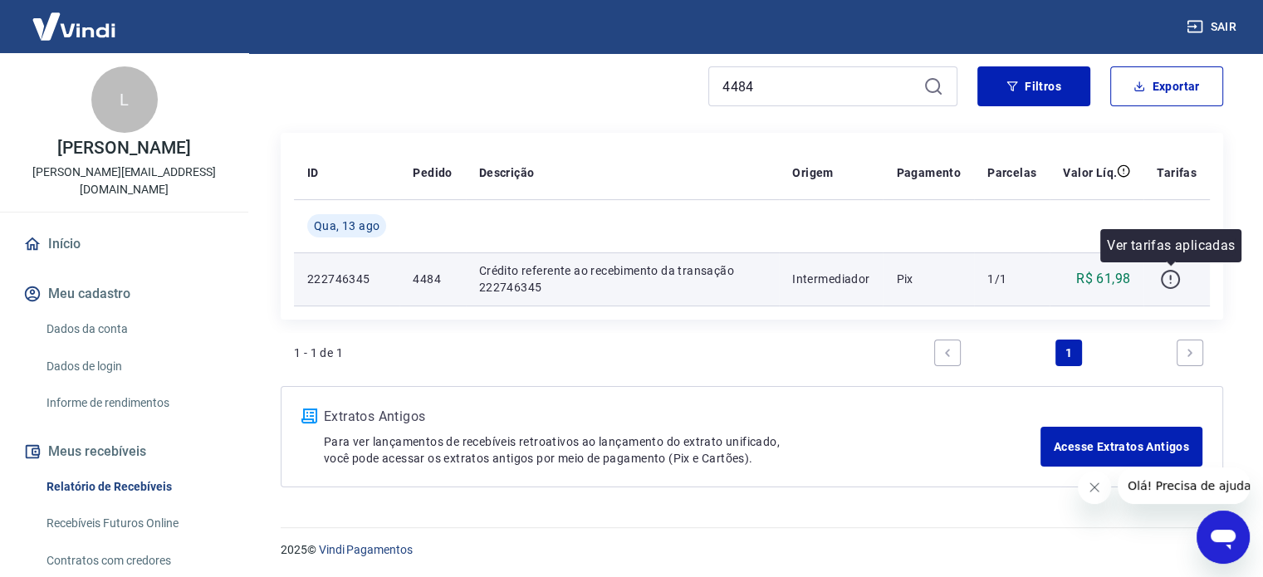
click at [1171, 275] on icon "button" at bounding box center [1170, 277] width 2 height 5
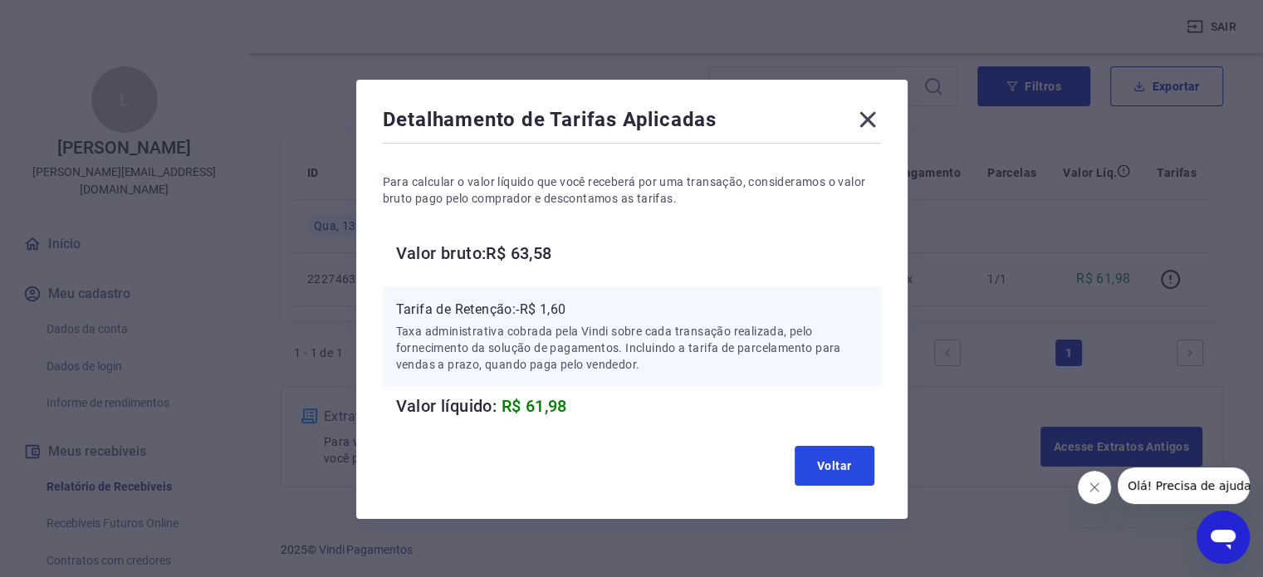
drag, startPoint x: 834, startPoint y: 462, endPoint x: 821, endPoint y: 434, distance: 30.1
click at [830, 458] on button "Voltar" at bounding box center [835, 466] width 80 height 40
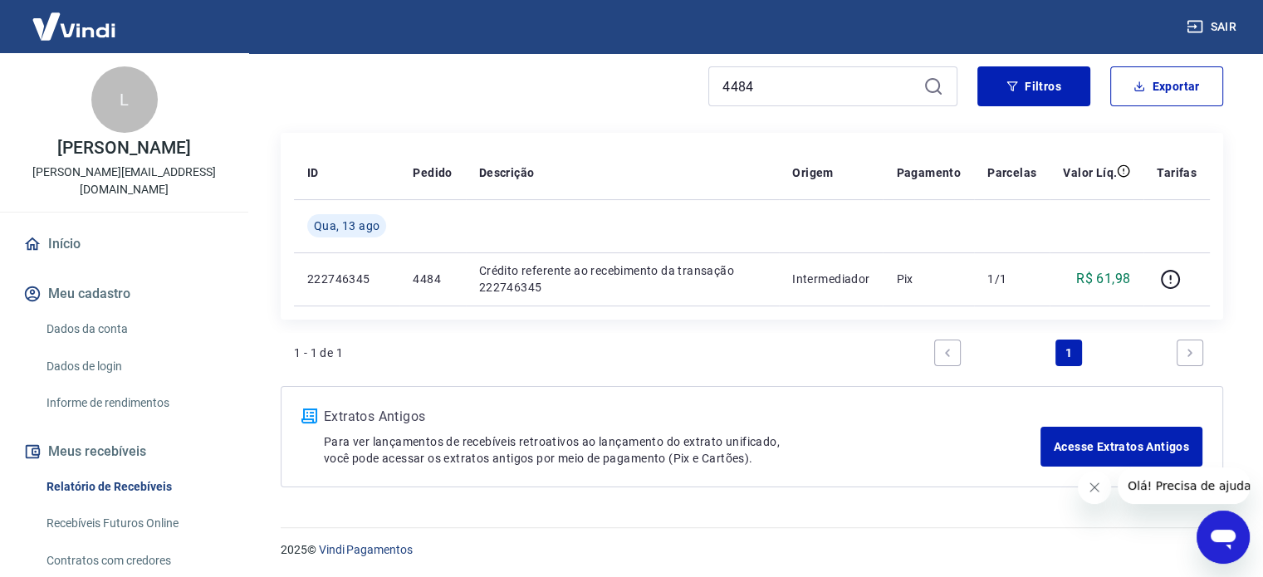
click at [792, 105] on div "4484 Filtros Exportar" at bounding box center [752, 92] width 942 height 53
click at [792, 95] on input "4484" at bounding box center [819, 86] width 194 height 25
paste input "98"
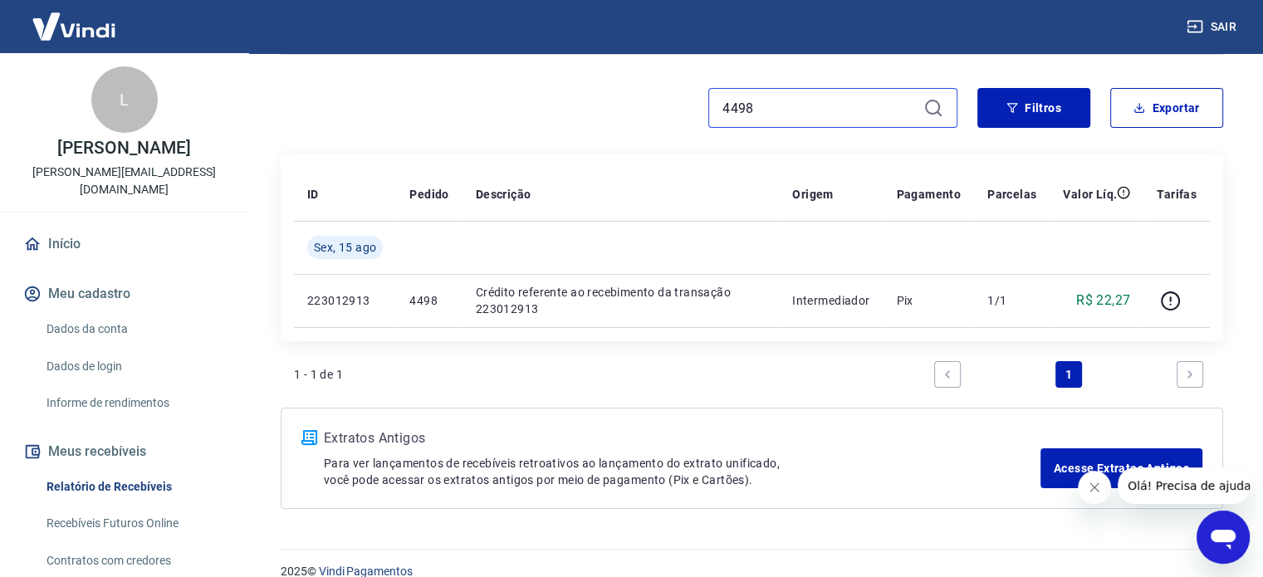
scroll to position [222, 0]
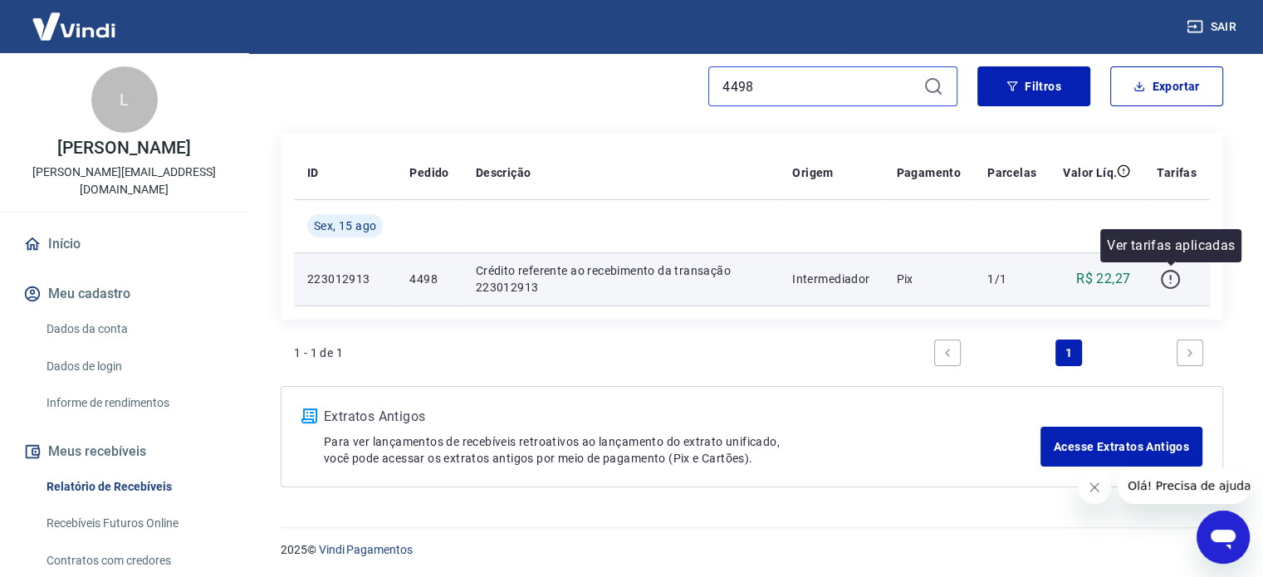
type input "4498"
click at [1172, 279] on icon "button" at bounding box center [1170, 279] width 21 height 21
